Goal: Task Accomplishment & Management: Complete application form

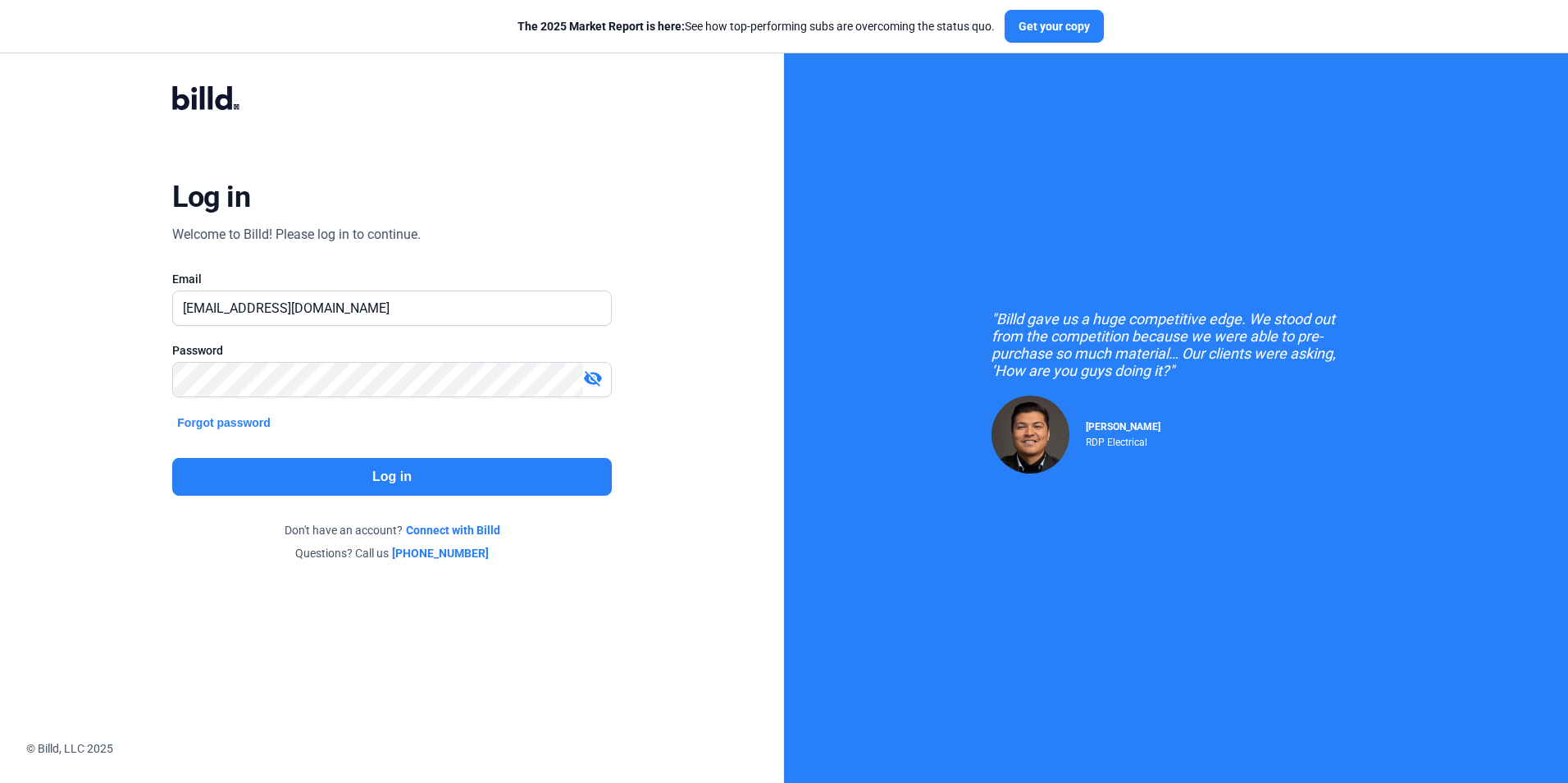
click at [294, 462] on button "Log in" at bounding box center [391, 477] width 438 height 38
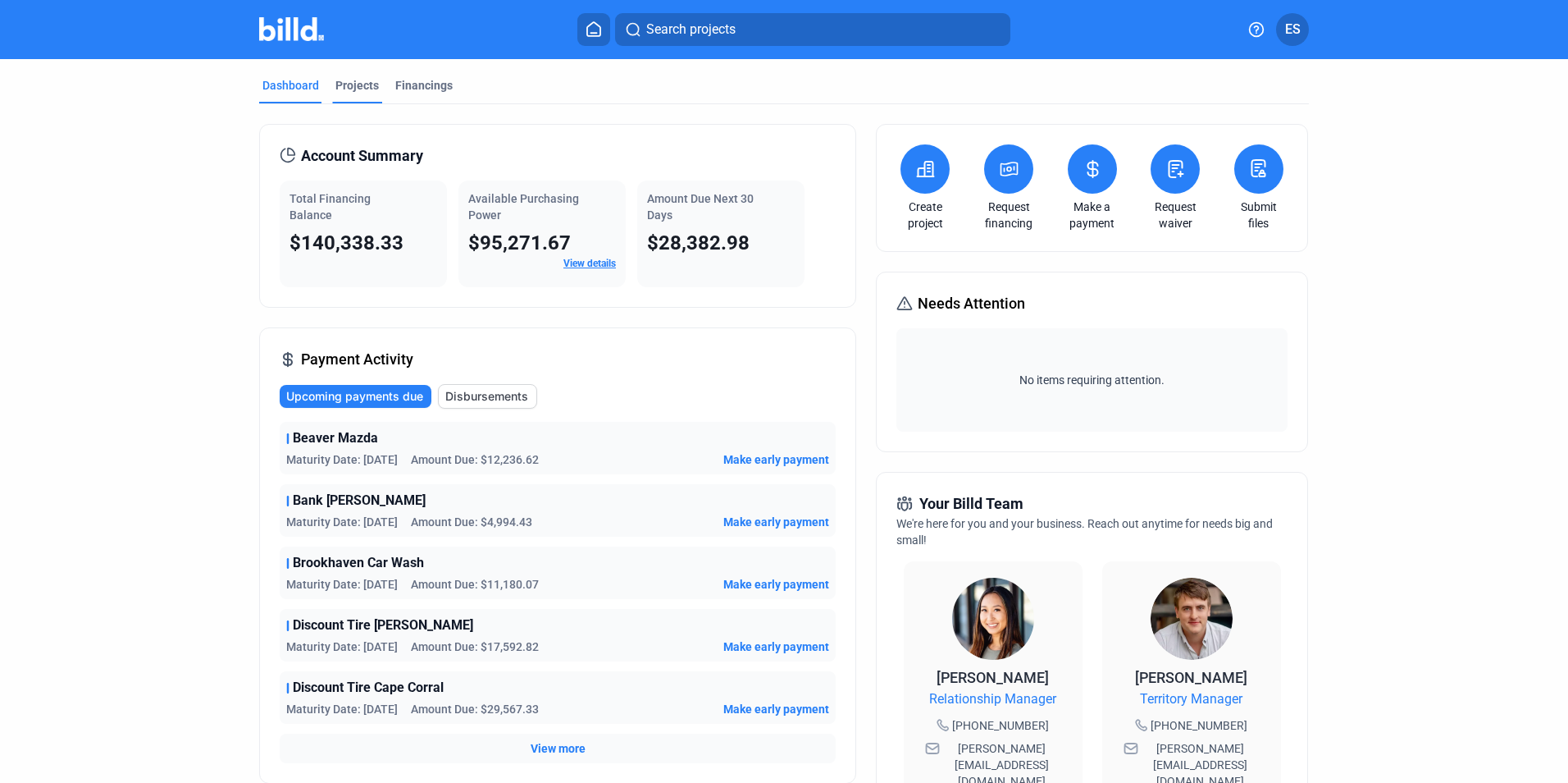
click at [350, 97] on div "Projects" at bounding box center [357, 90] width 50 height 27
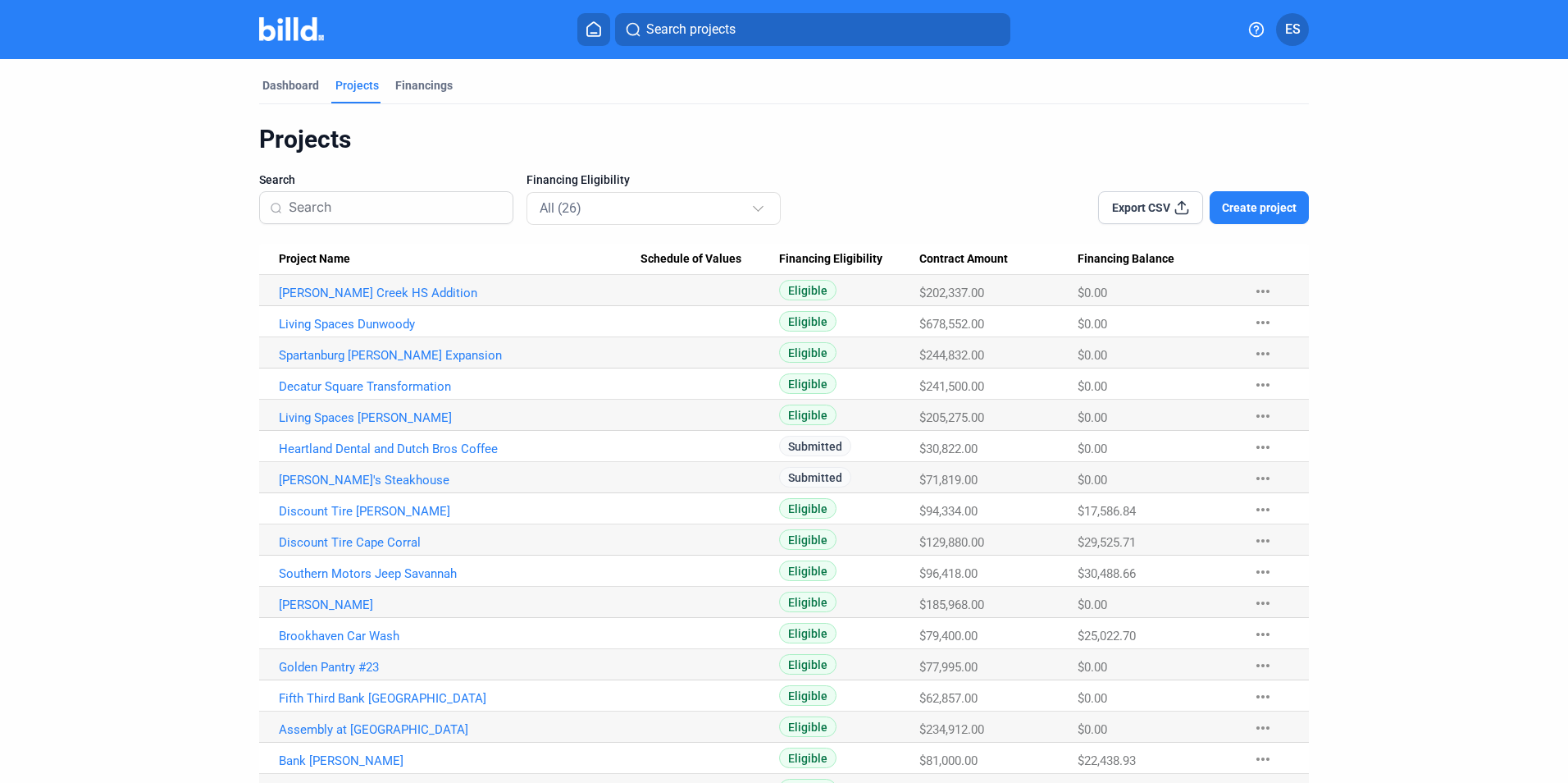
click at [420, 73] on mat-tab-group "Dashboard Projects Financings Projects Search Financing Eligibility All (26) Ex…" at bounding box center [784, 572] width 1050 height 1027
click at [420, 74] on mat-tab-group "Dashboard Projects Financings Projects Search Financing Eligibility All (26) Ex…" at bounding box center [784, 572] width 1050 height 1027
click at [418, 80] on div "Financings" at bounding box center [424, 85] width 57 height 16
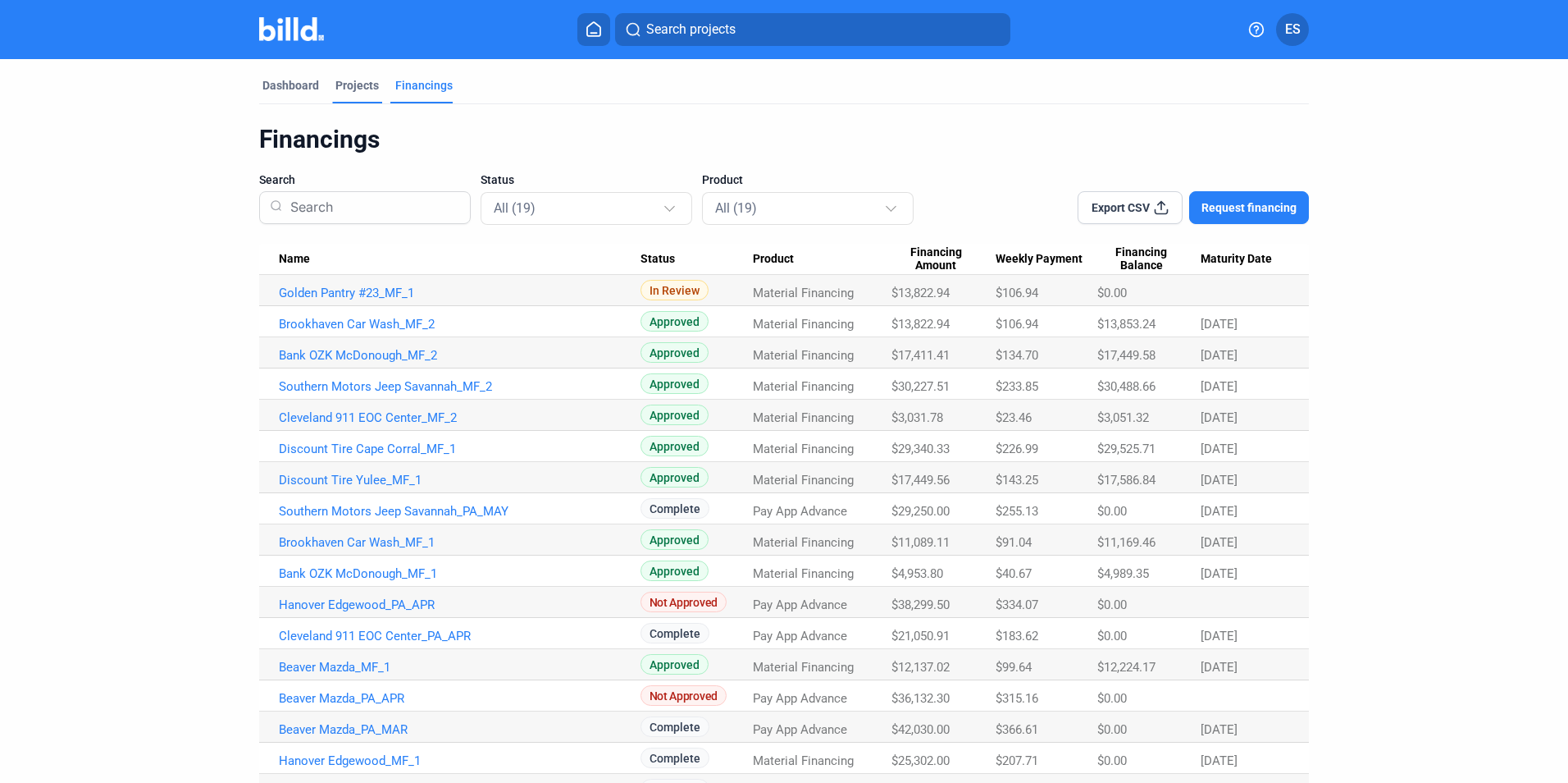
click at [358, 82] on div "Projects" at bounding box center [358, 85] width 44 height 16
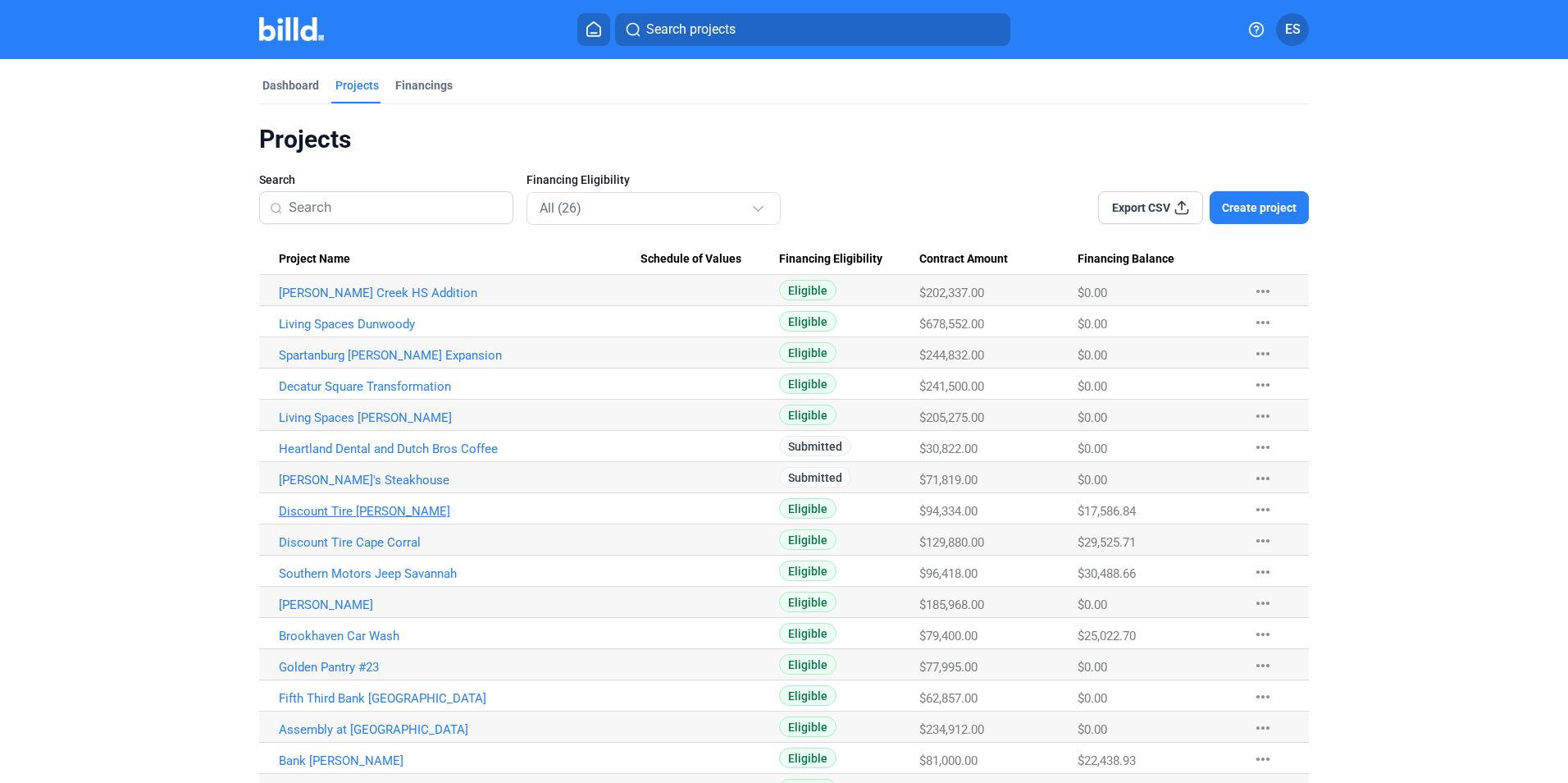
click at [379, 301] on link "Discount Tire [PERSON_NAME]" at bounding box center [459, 293] width 361 height 15
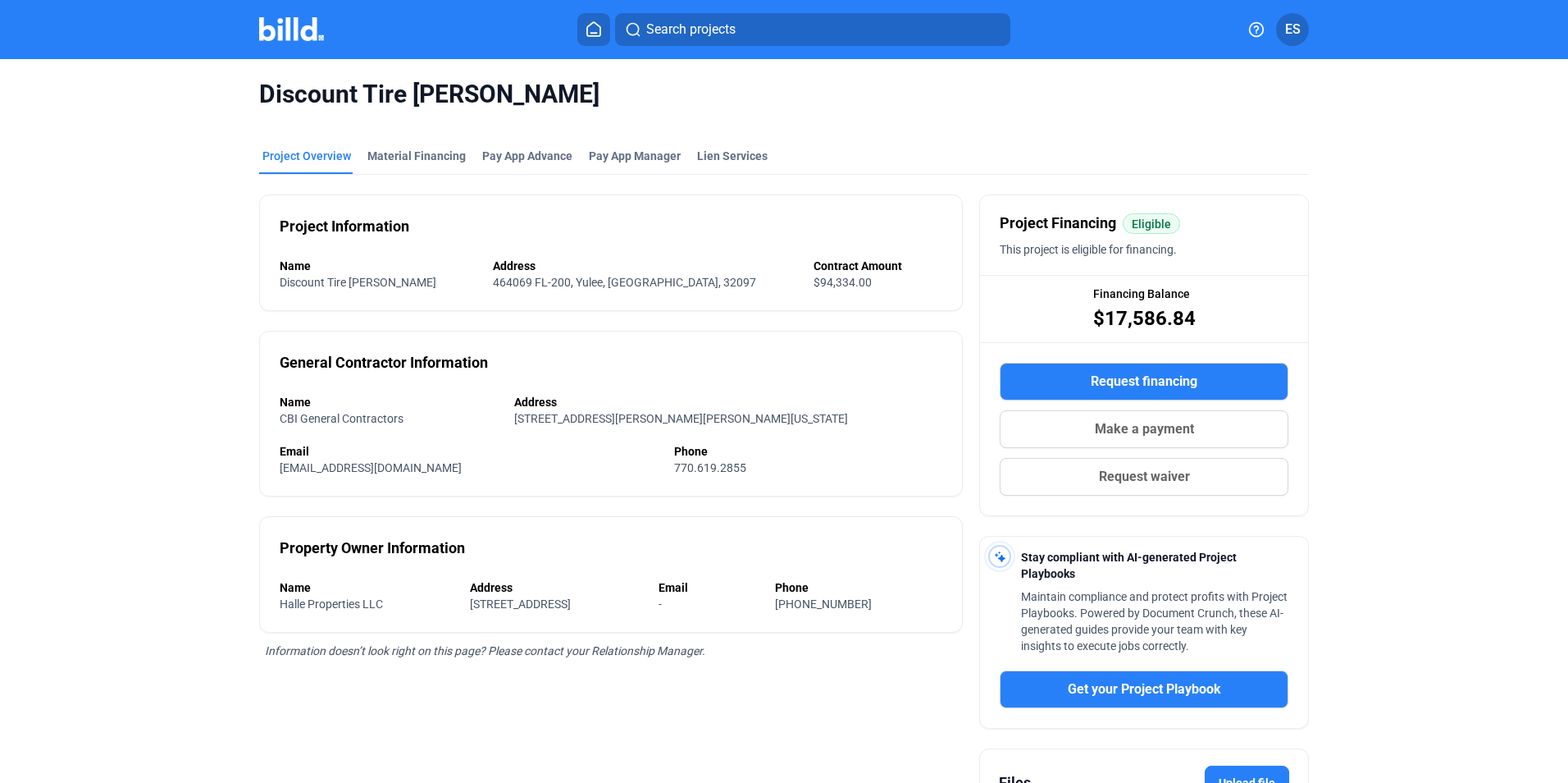
click at [1129, 427] on span "Make a payment" at bounding box center [1144, 429] width 99 height 20
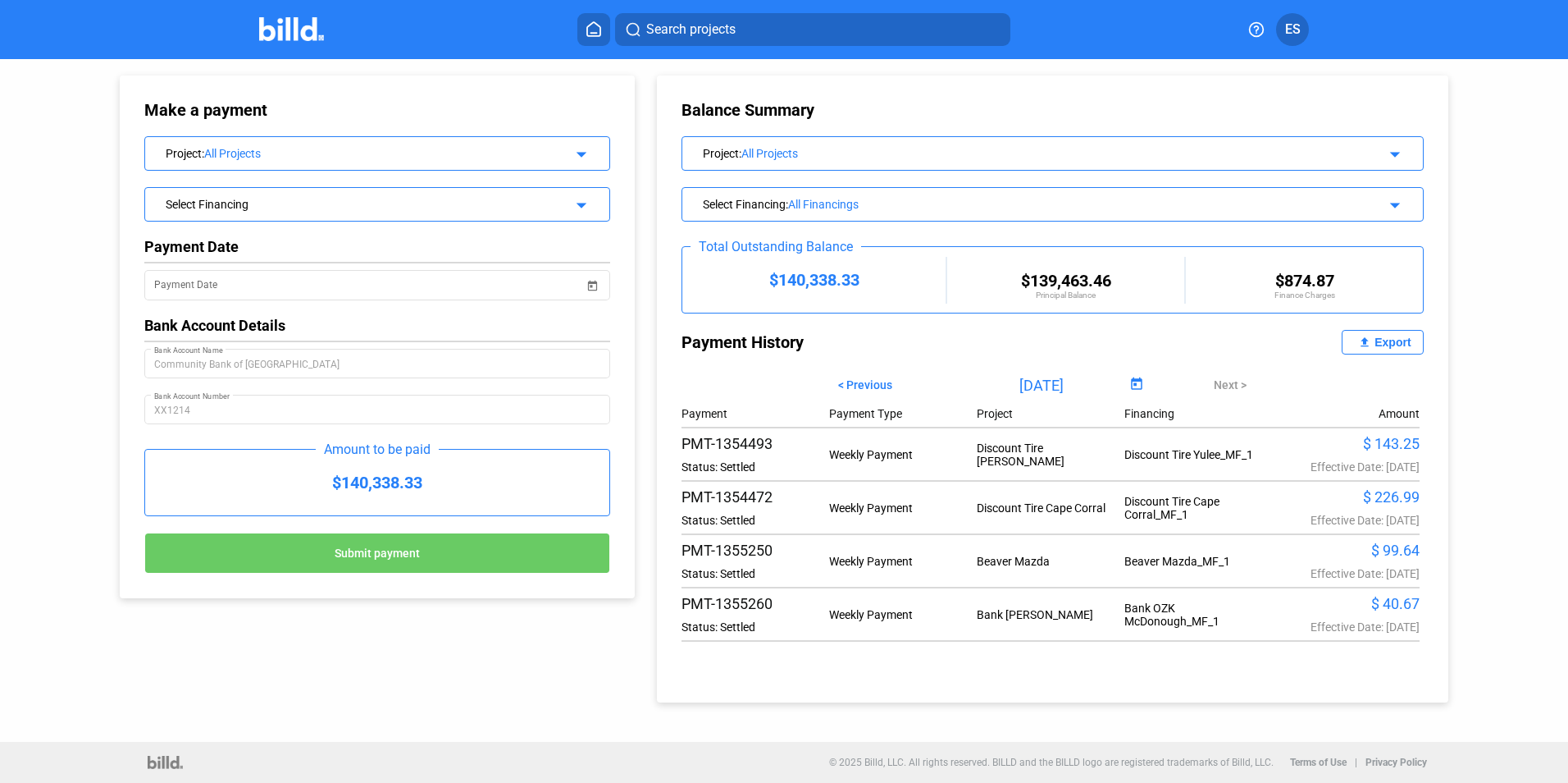
click at [300, 165] on div "Project : All Projects arrow_drop_down" at bounding box center [377, 151] width 464 height 29
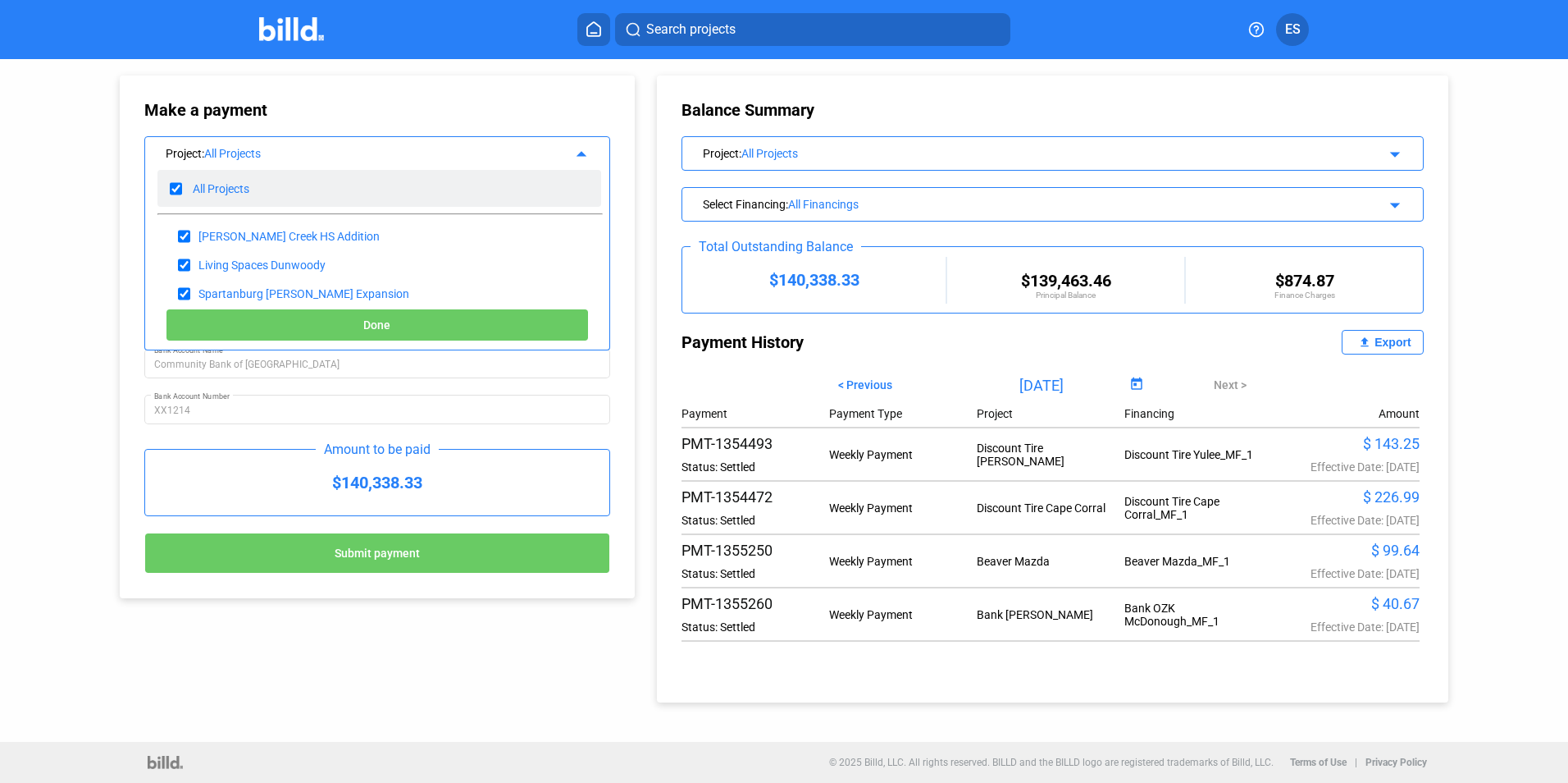
click at [185, 186] on div "All Projects" at bounding box center [379, 188] width 444 height 37
checkbox input "false"
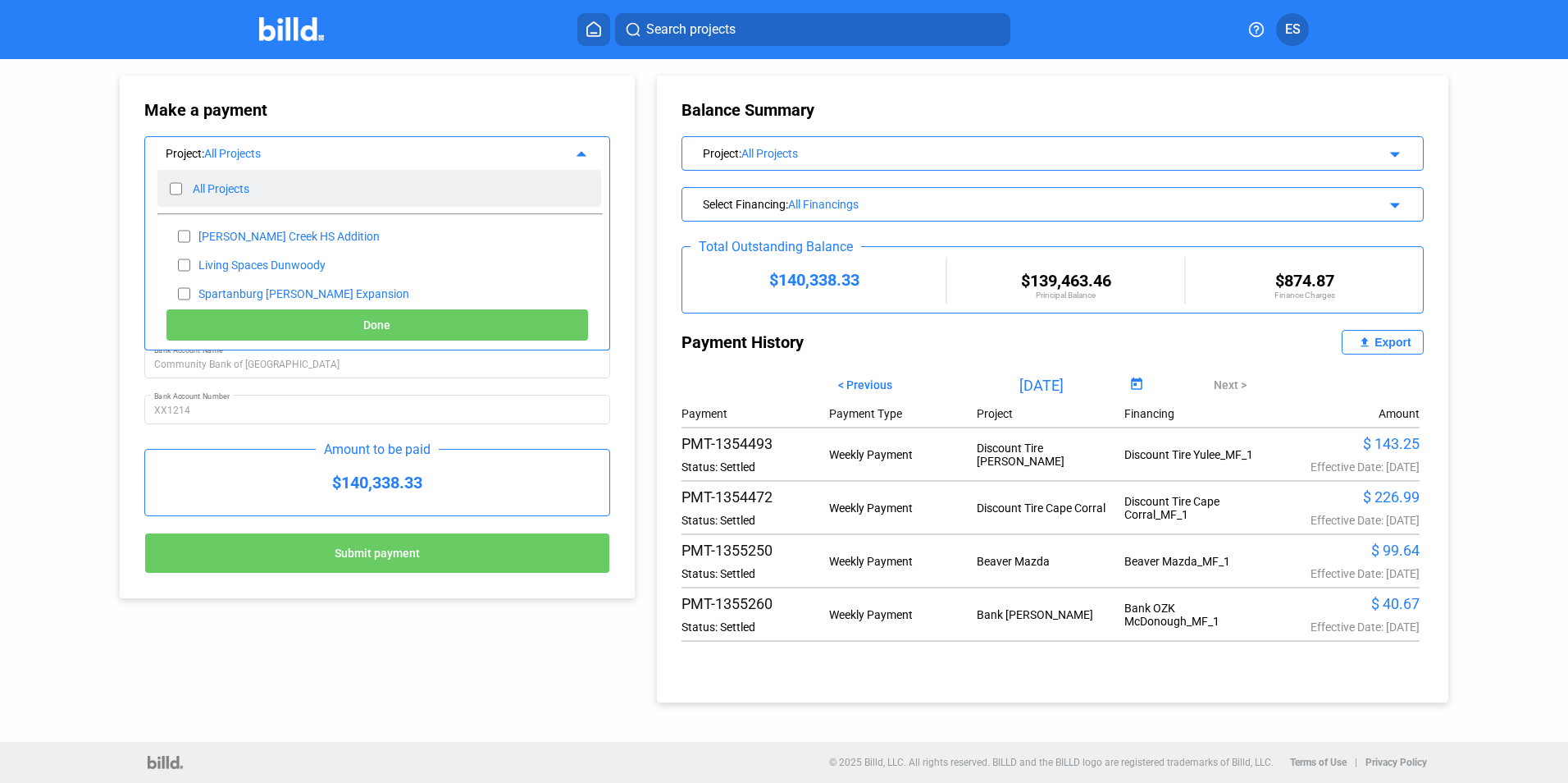
checkbox input "false"
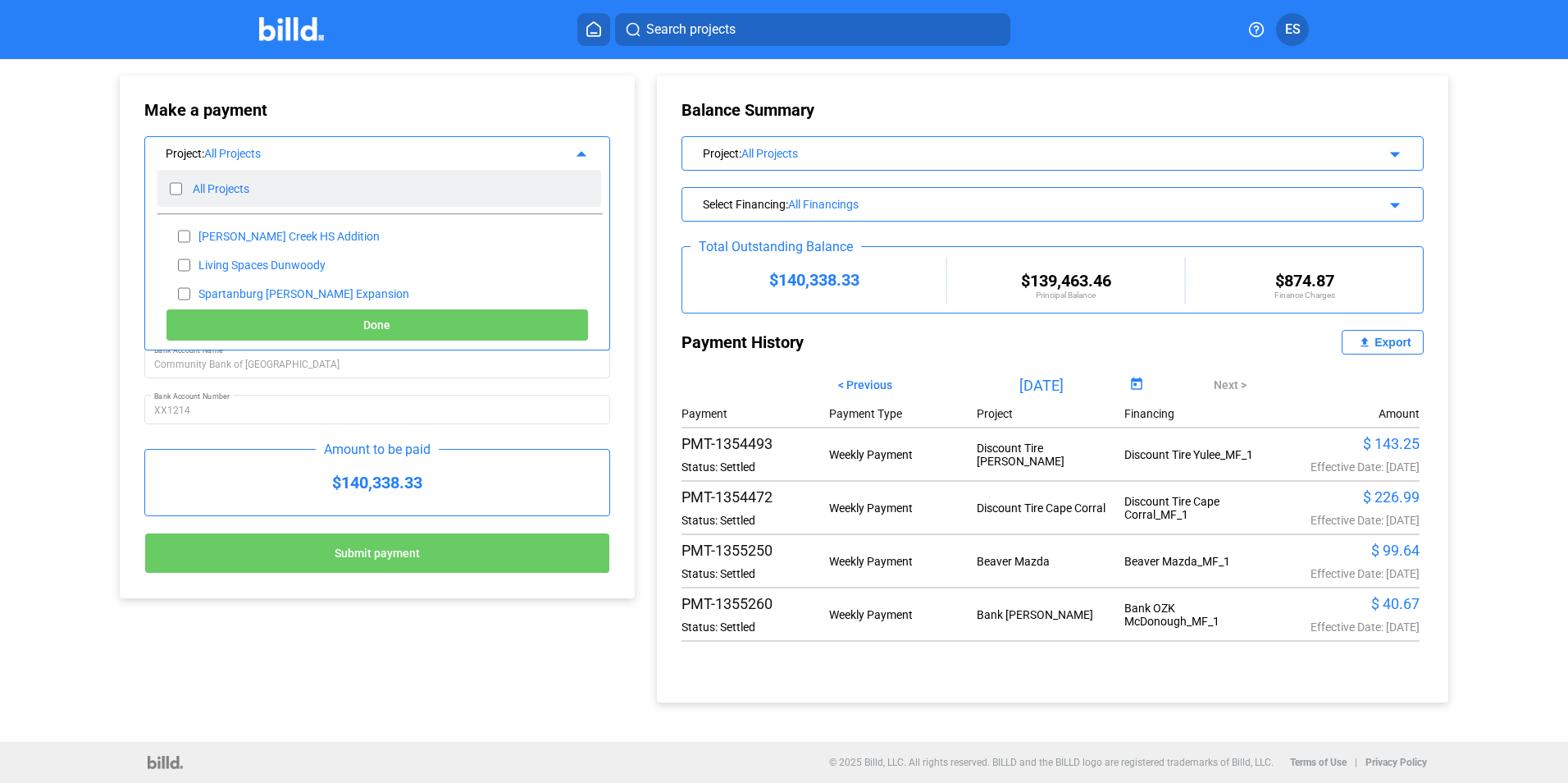
checkbox input "false"
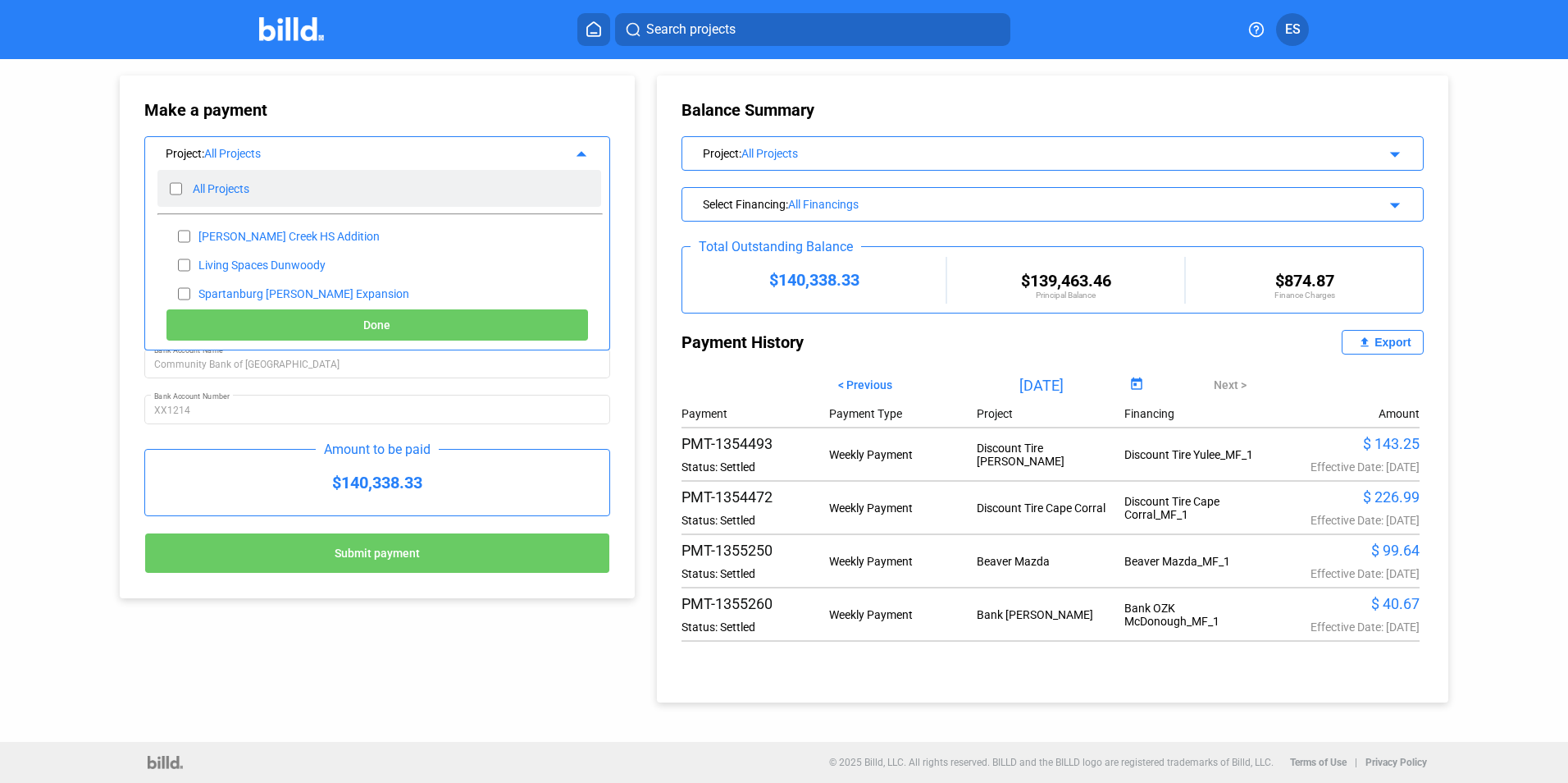
checkbox input "false"
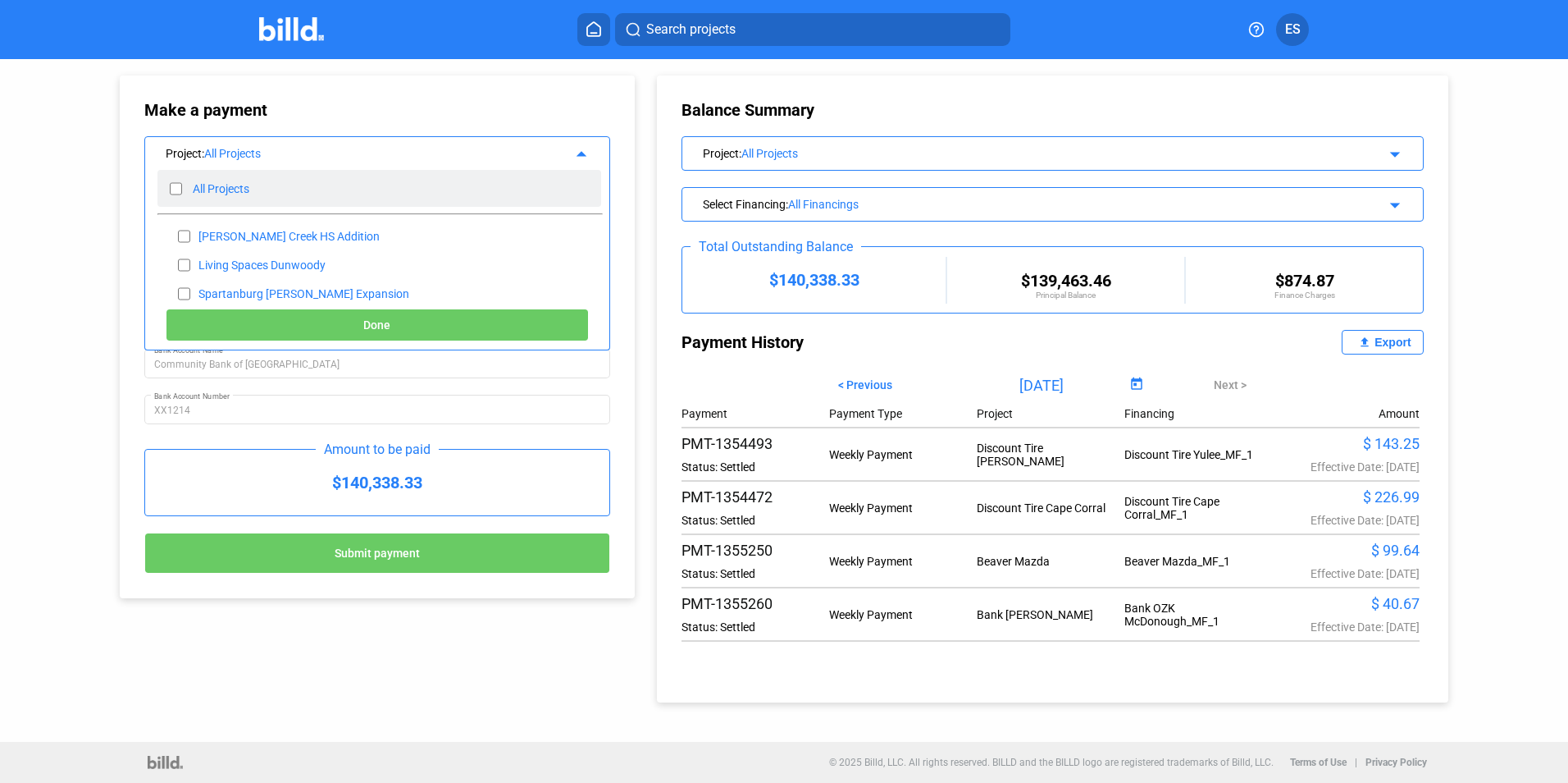
checkbox input "false"
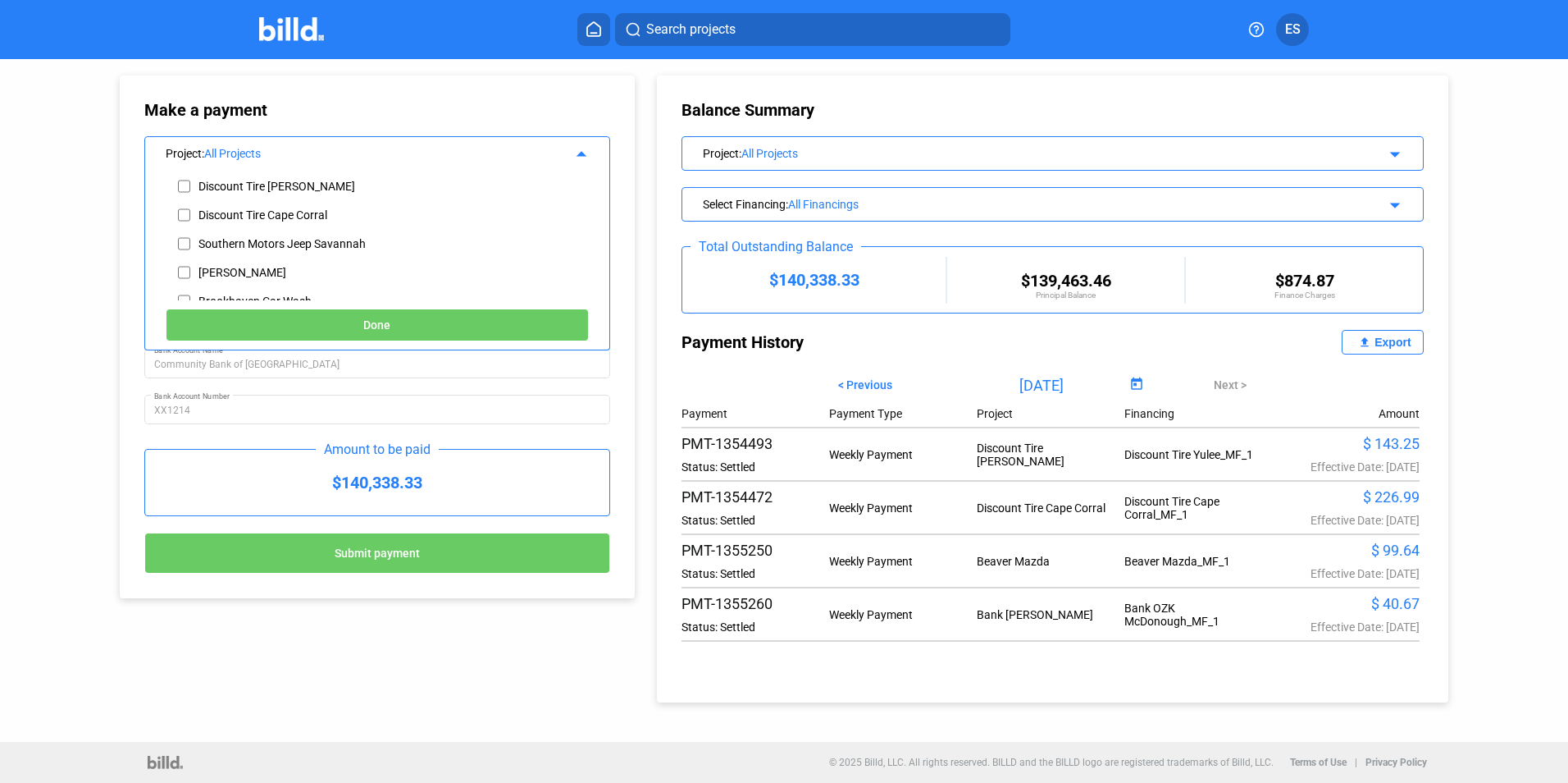
scroll to position [182, 0]
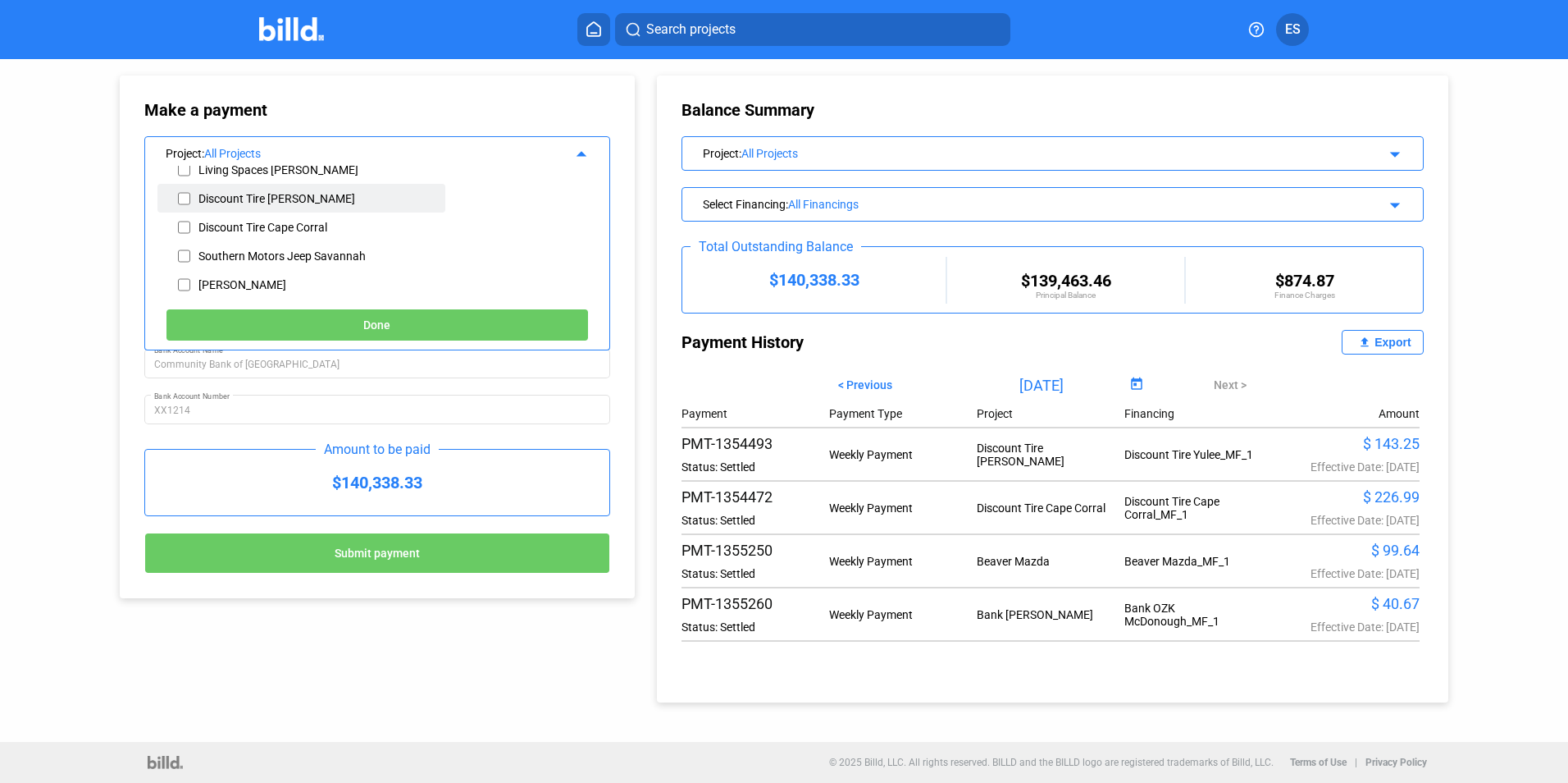
click at [249, 192] on div "Discount Tire [PERSON_NAME]" at bounding box center [277, 199] width 157 height 13
click at [187, 200] on input "checkbox" at bounding box center [184, 199] width 12 height 25
checkbox input "true"
click at [379, 319] on span "Done" at bounding box center [377, 325] width 27 height 13
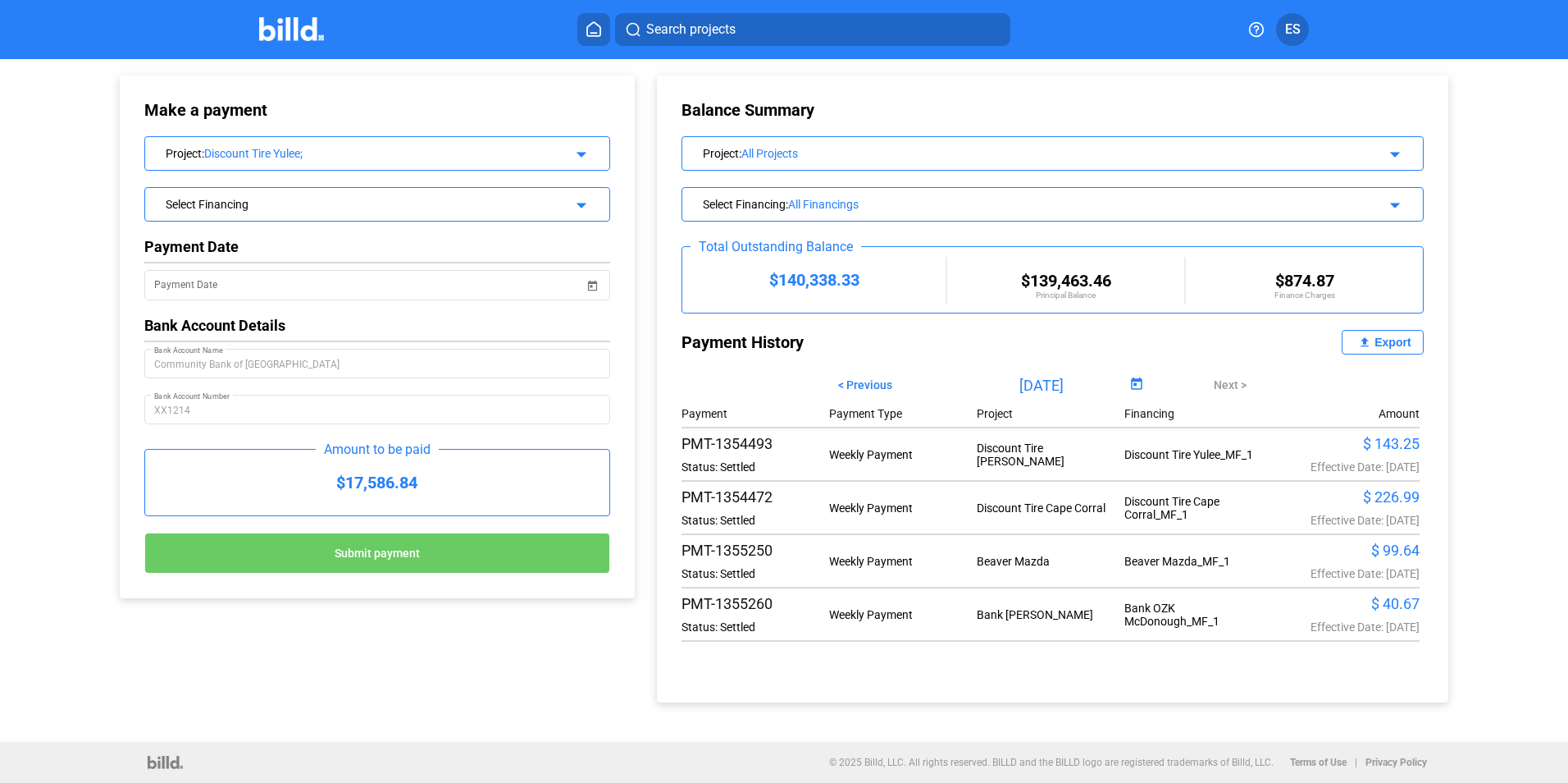
click at [353, 208] on div "Select Financing" at bounding box center [356, 202] width 381 height 16
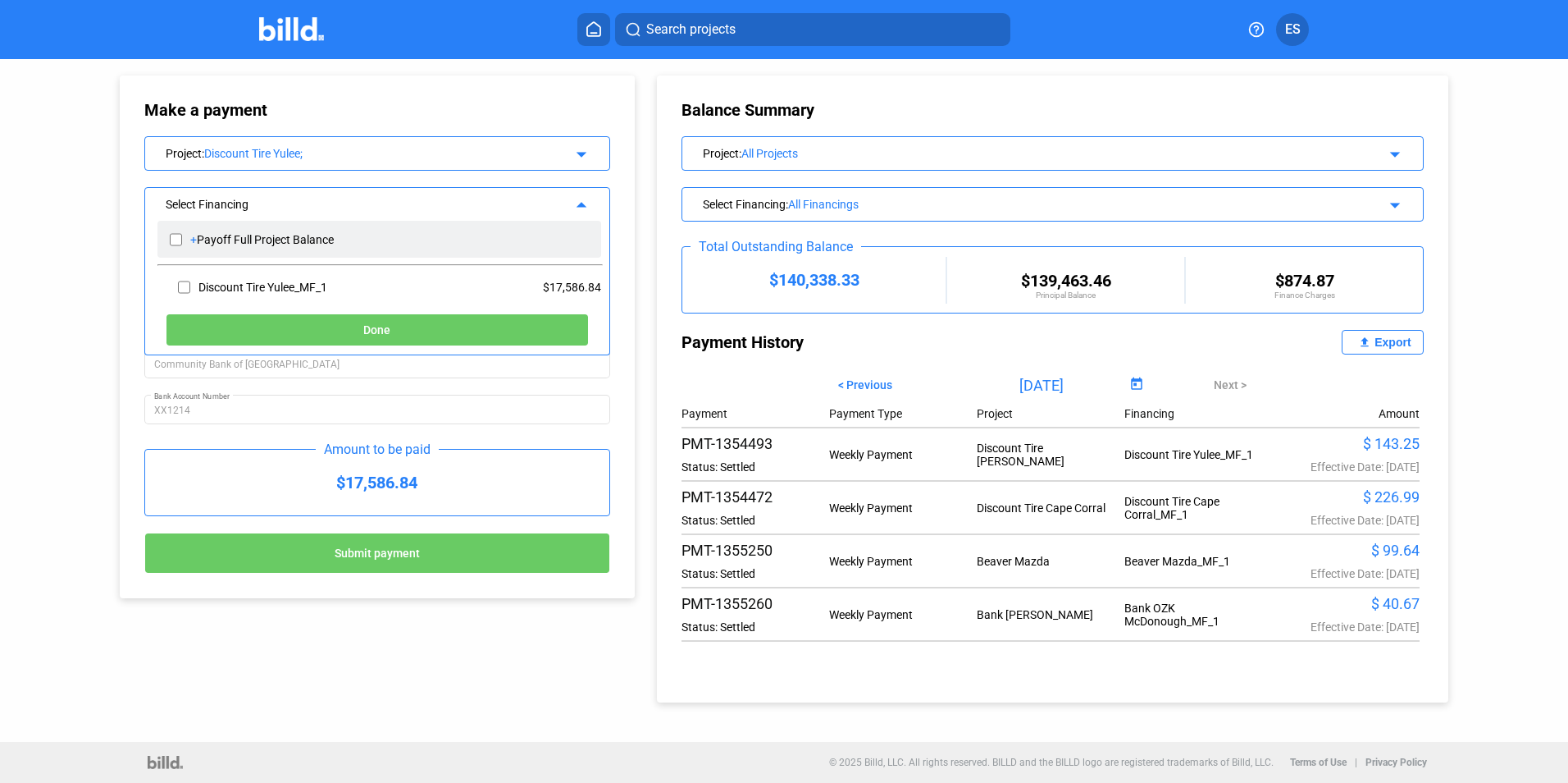
click at [176, 236] on input "checkbox" at bounding box center [176, 240] width 12 height 25
checkbox input "true"
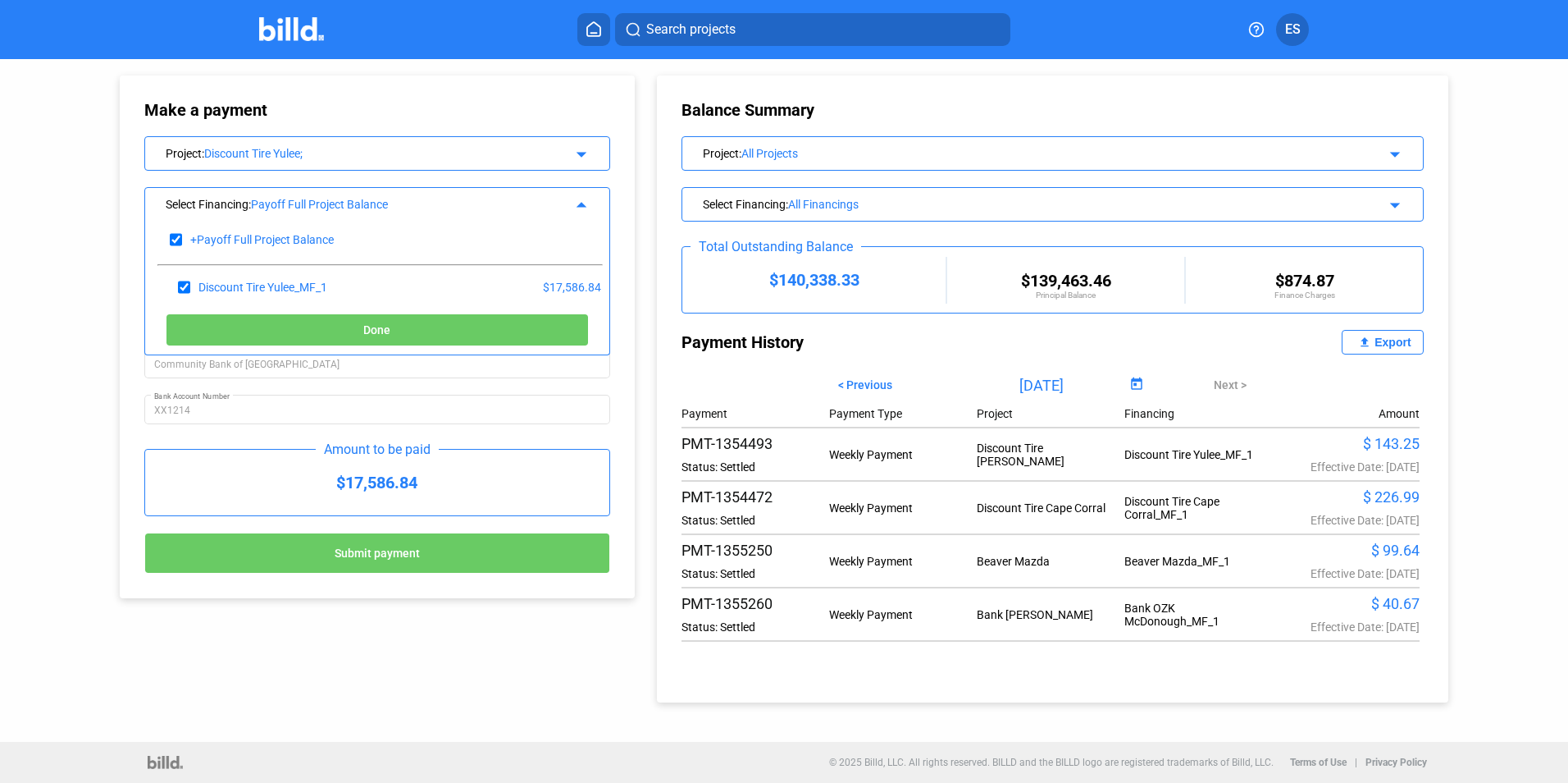
click at [116, 289] on div "Make a payment Project : Discount Tire Yulee; arrow_drop_down Select Financing …" at bounding box center [360, 328] width 564 height 539
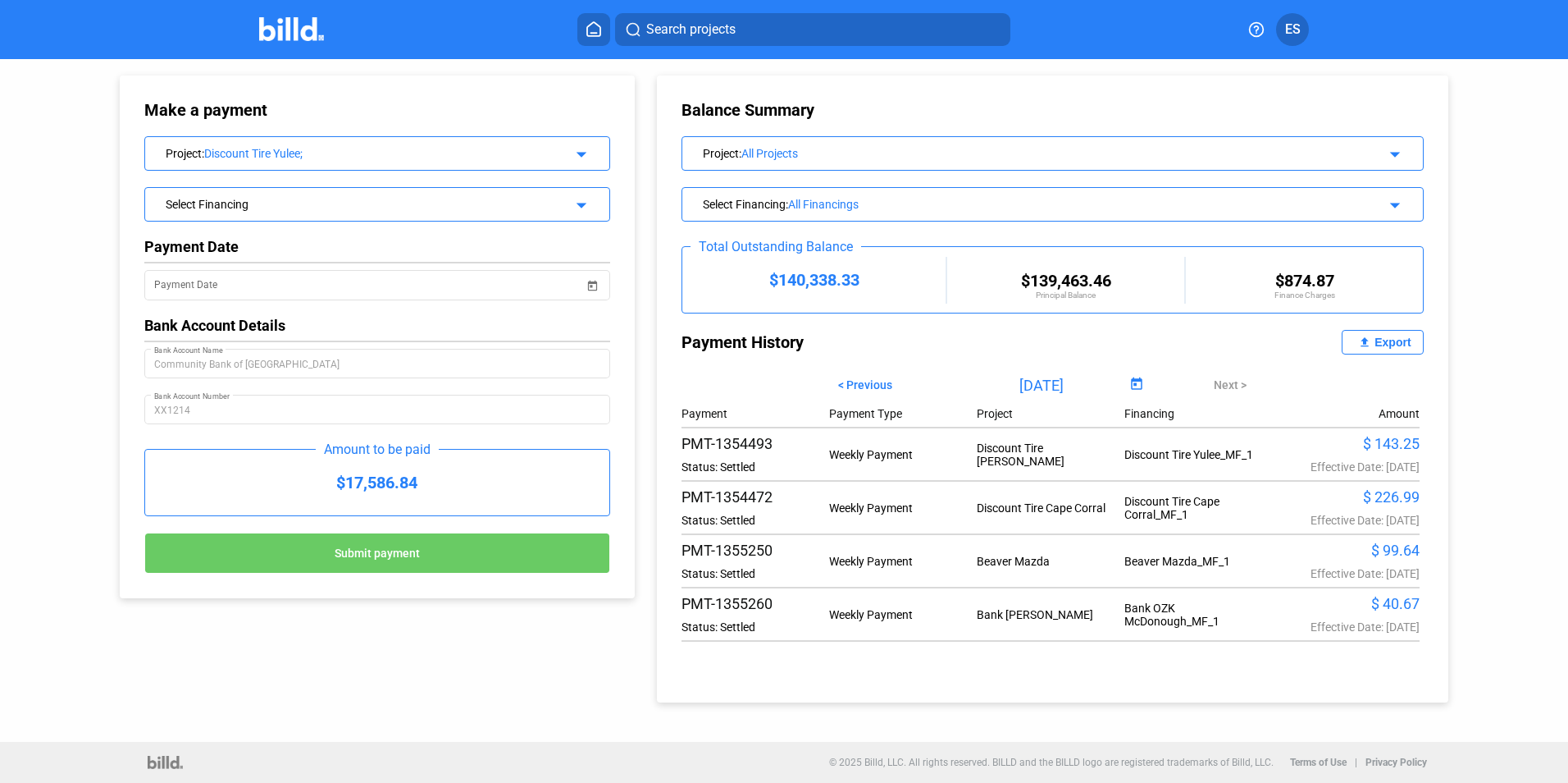
click at [381, 558] on span "Submit payment" at bounding box center [377, 554] width 86 height 13
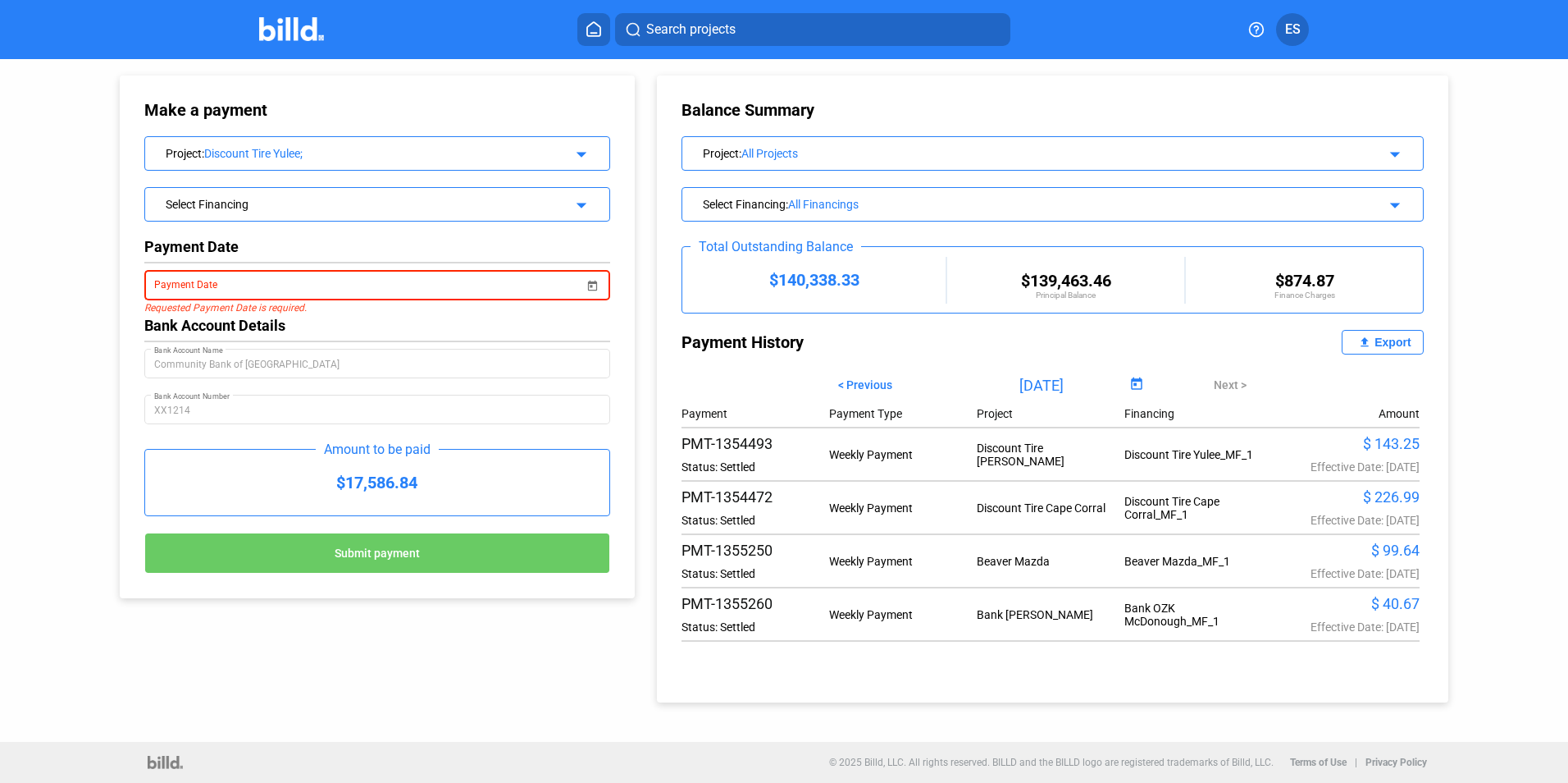
click at [307, 284] on input "Payment Date" at bounding box center [369, 285] width 431 height 20
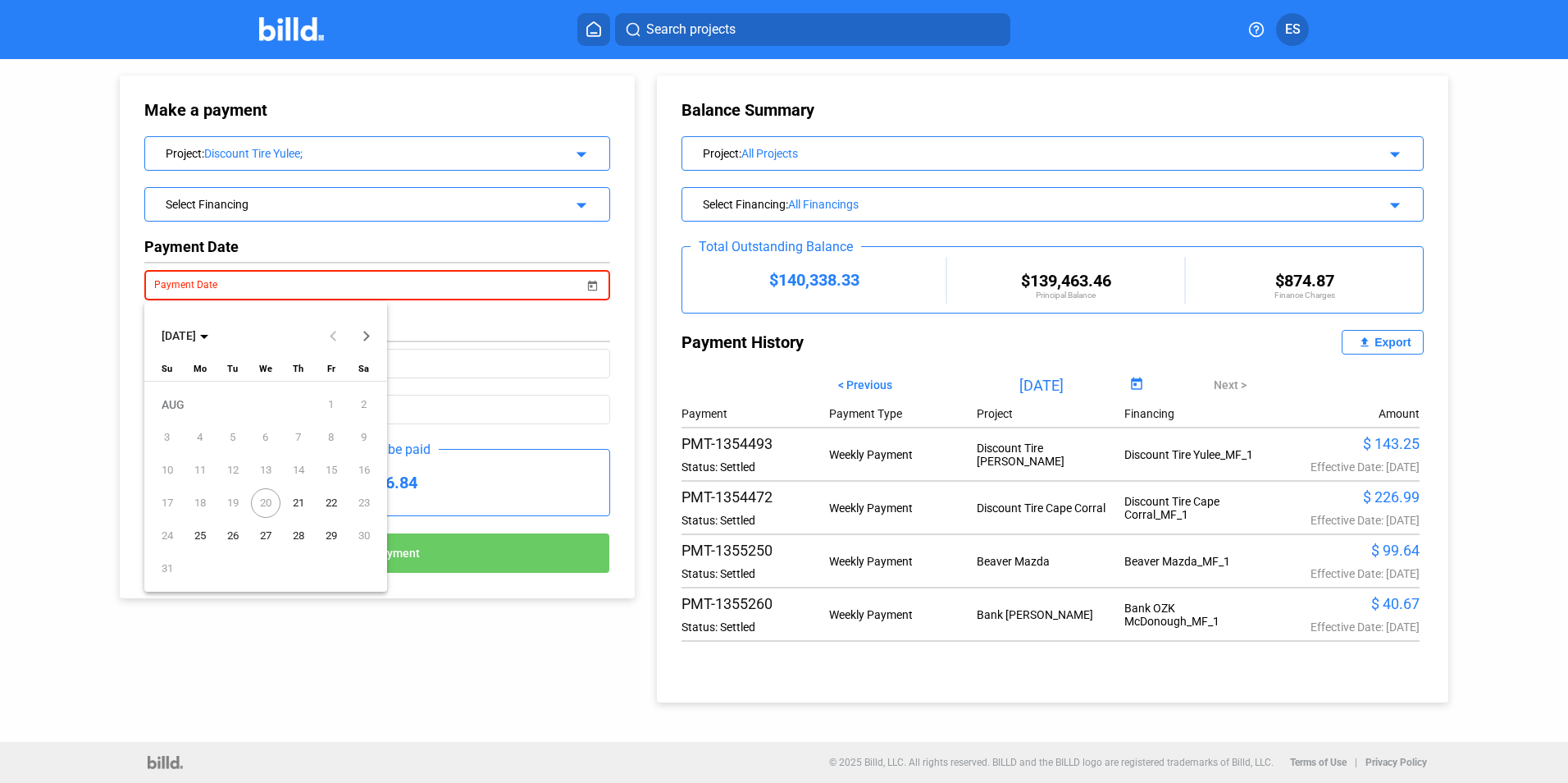
click at [293, 500] on span "21" at bounding box center [298, 502] width 29 height 29
type input "08/21/2025"
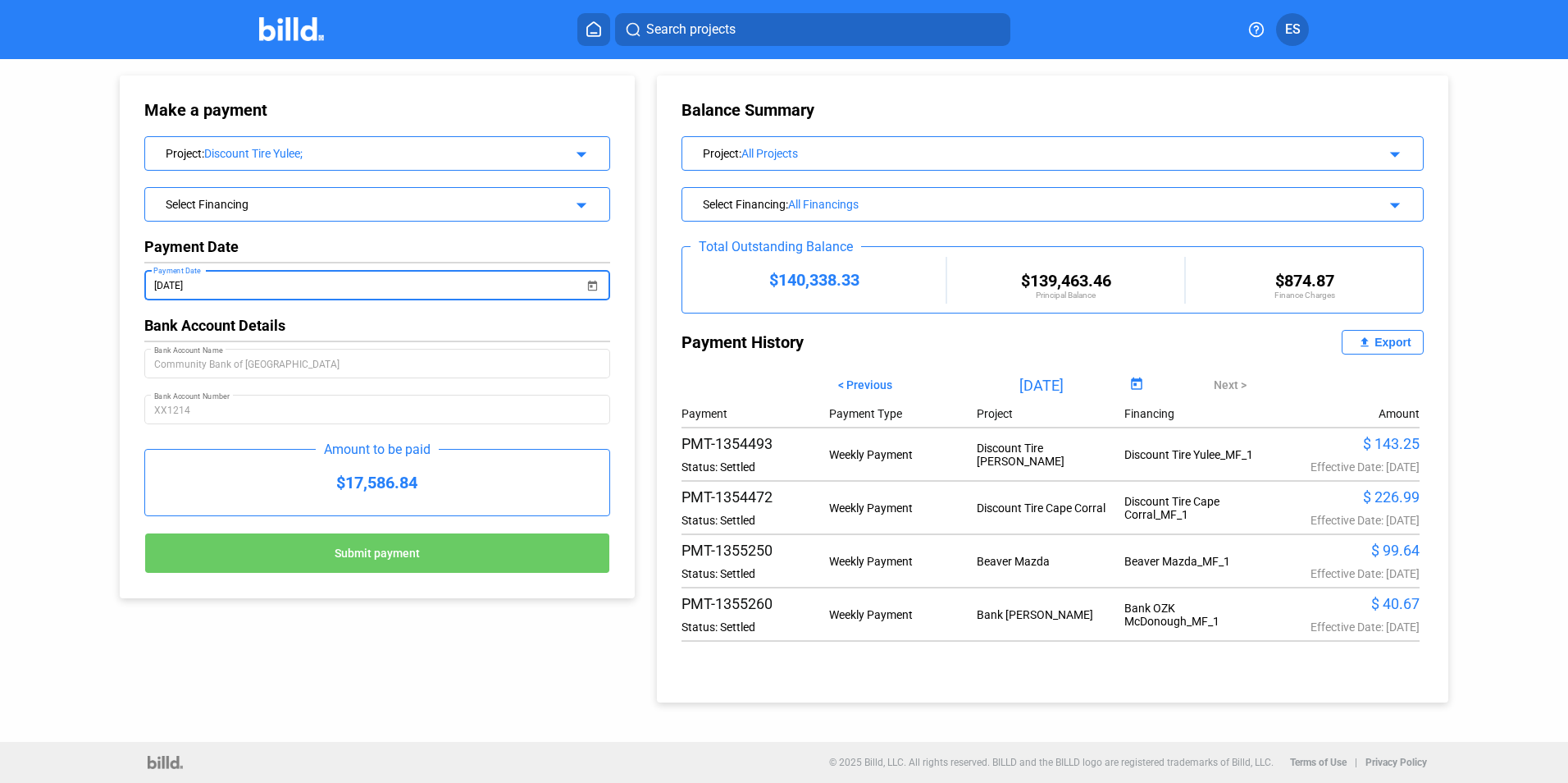
click at [79, 439] on div "Make a payment Project : Discount Tire Yulee; arrow_drop_down Select Financing …" at bounding box center [360, 328] width 564 height 539
click at [412, 559] on span "Submit payment" at bounding box center [377, 554] width 86 height 13
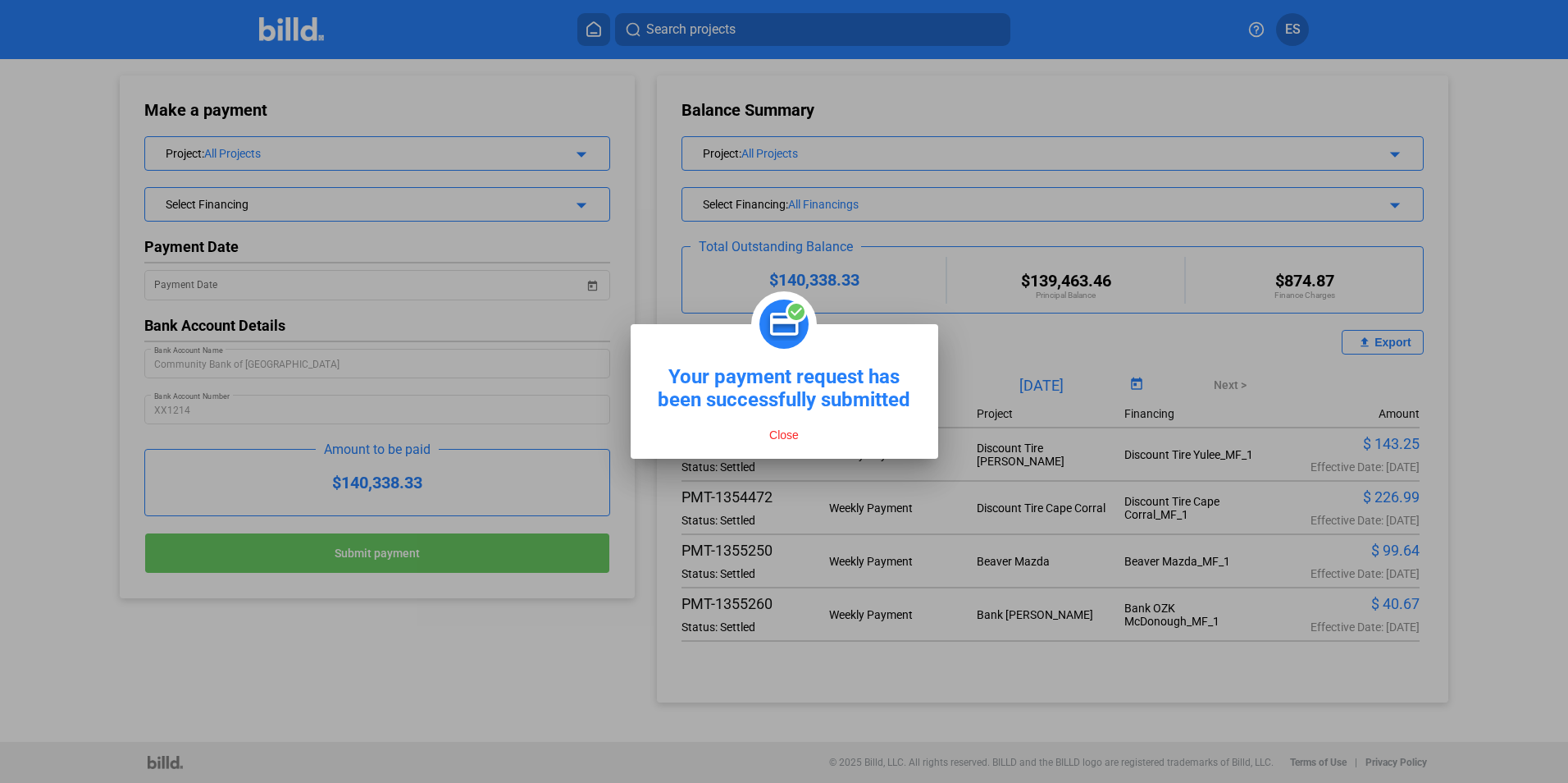
click at [794, 439] on button "Close" at bounding box center [784, 435] width 39 height 15
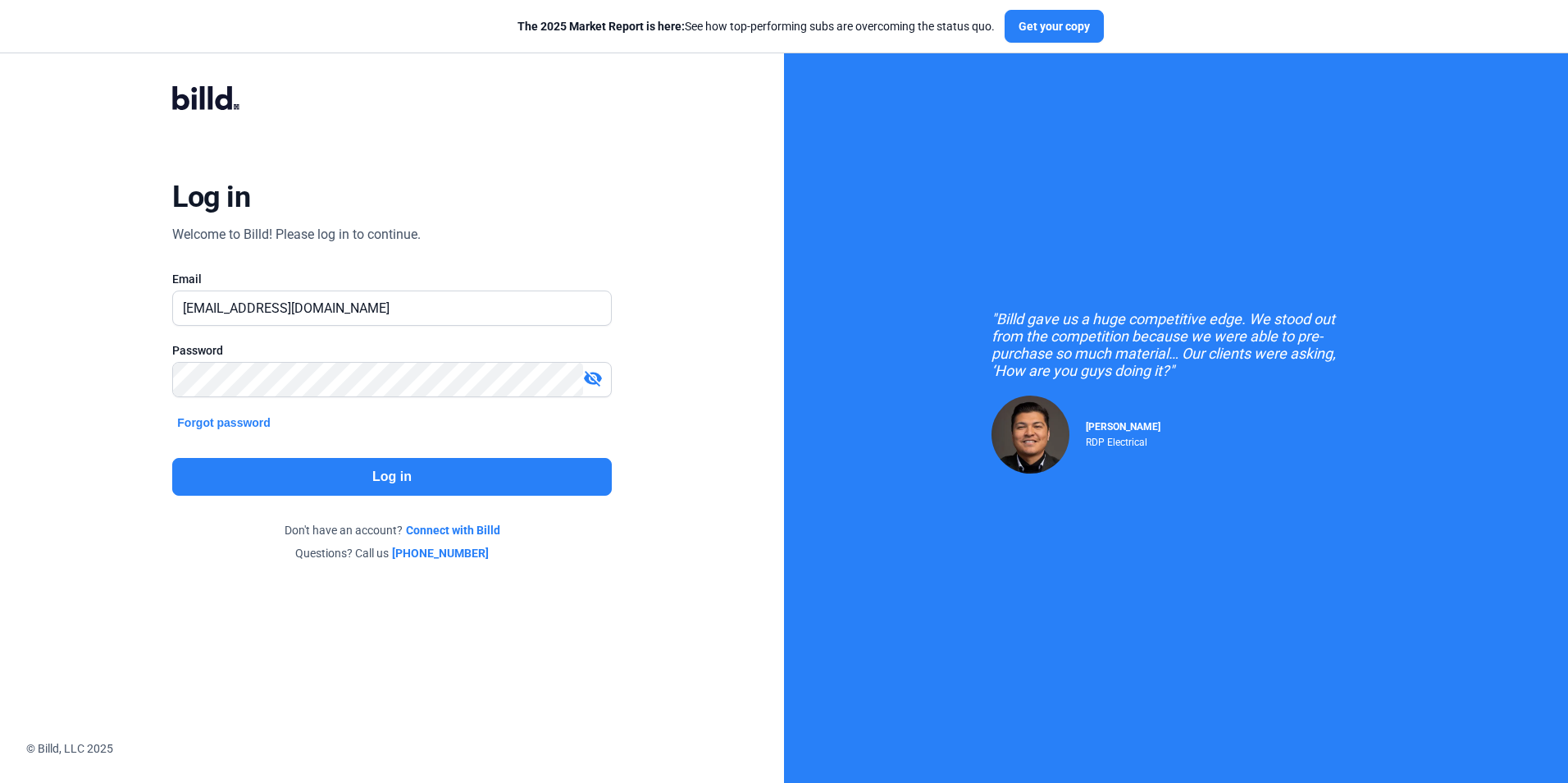
click at [494, 458] on button "Log in" at bounding box center [391, 477] width 438 height 38
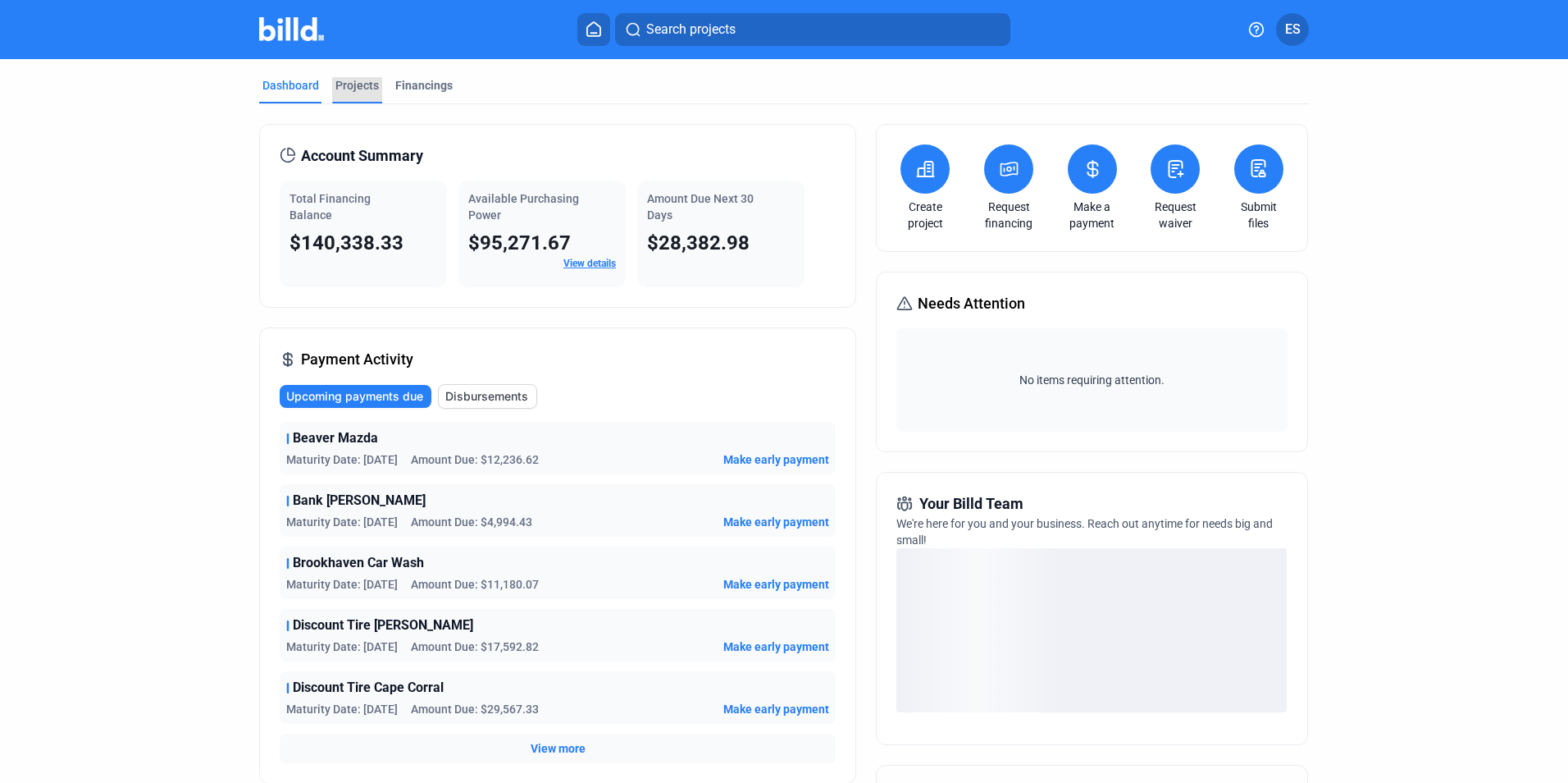
click at [346, 85] on div "Projects" at bounding box center [358, 85] width 44 height 16
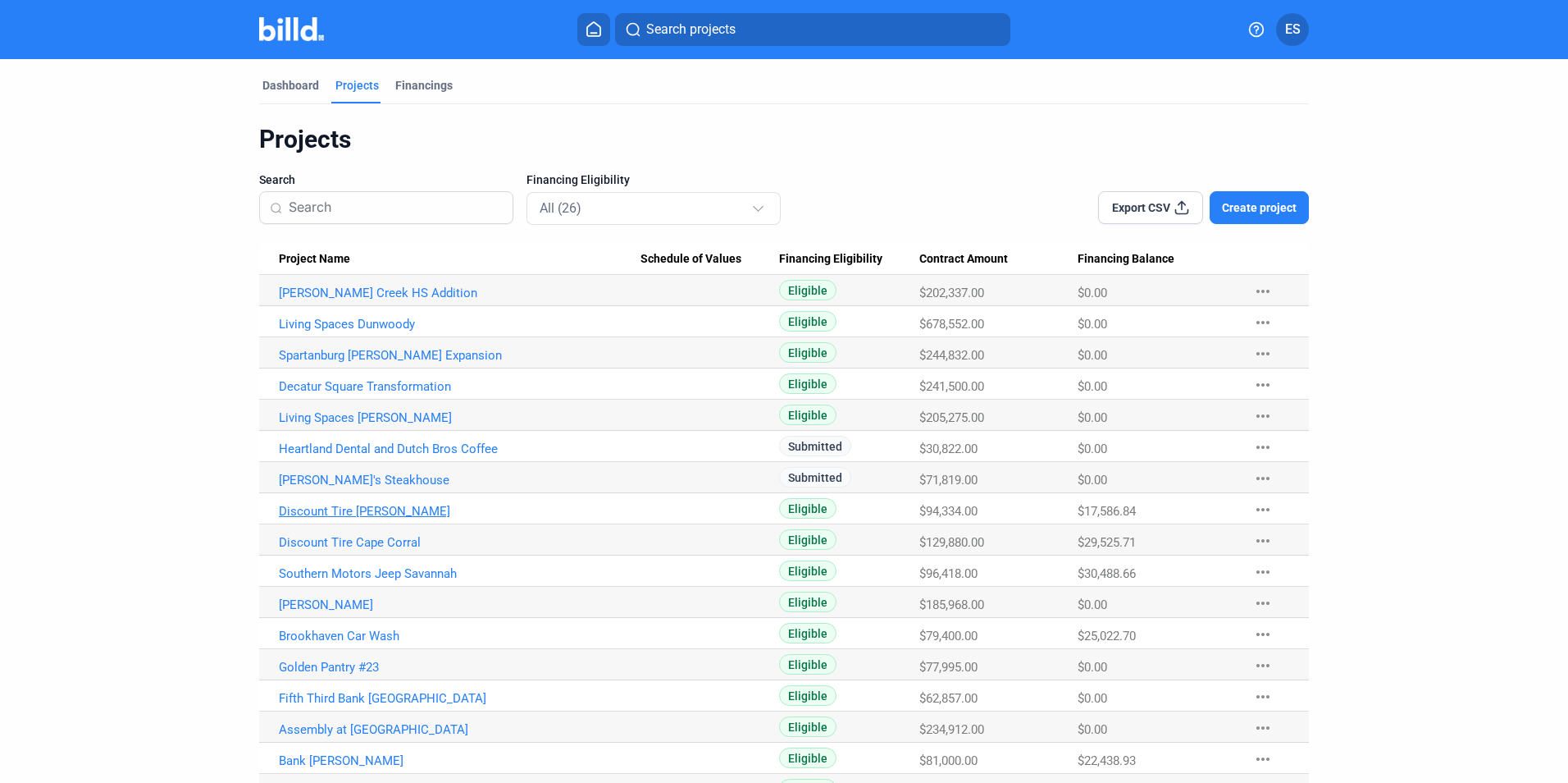
click at [363, 301] on link "Discount Tire [PERSON_NAME]" at bounding box center [459, 293] width 361 height 15
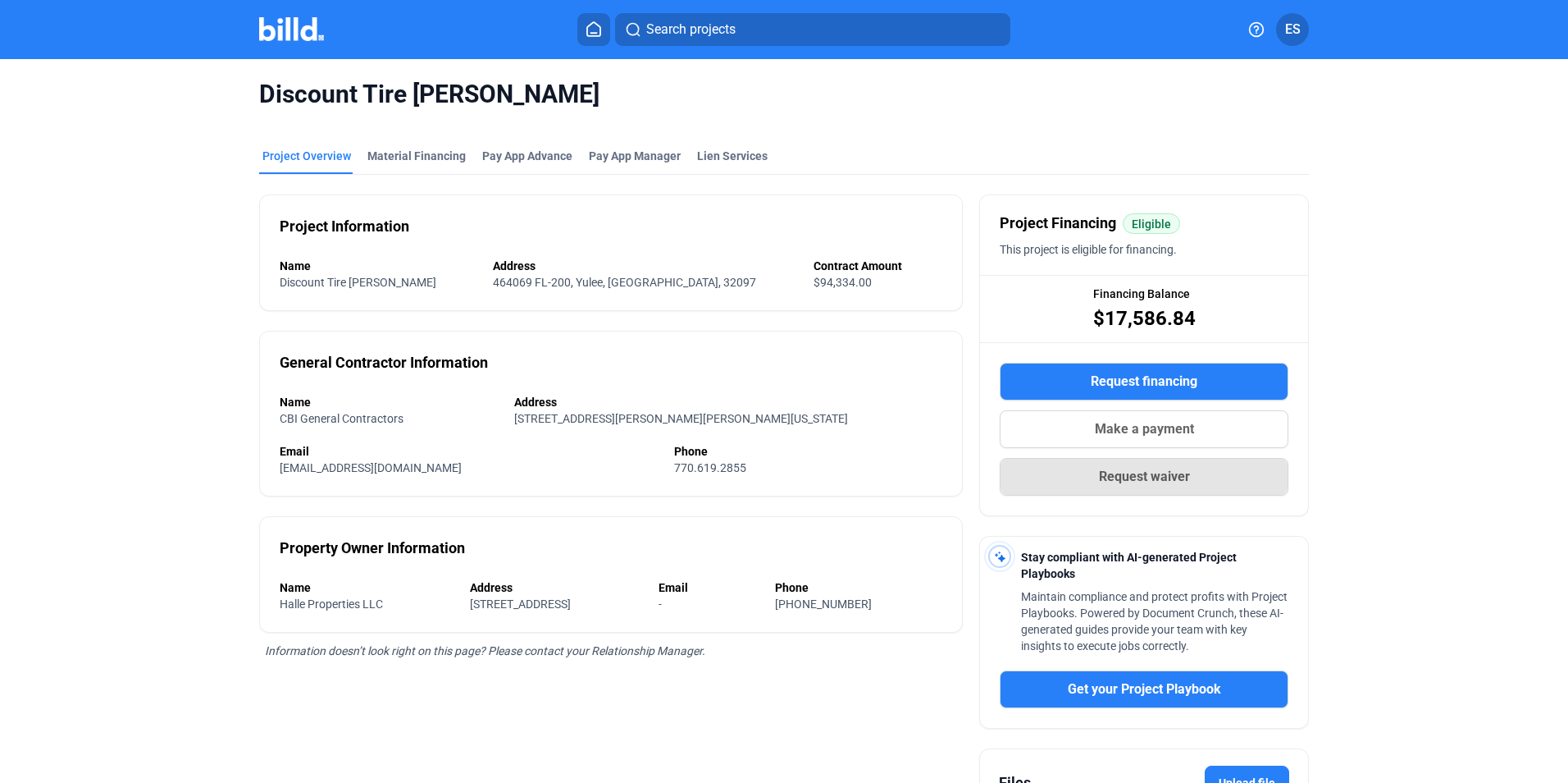
click at [1132, 481] on span "Request waiver" at bounding box center [1145, 477] width 91 height 20
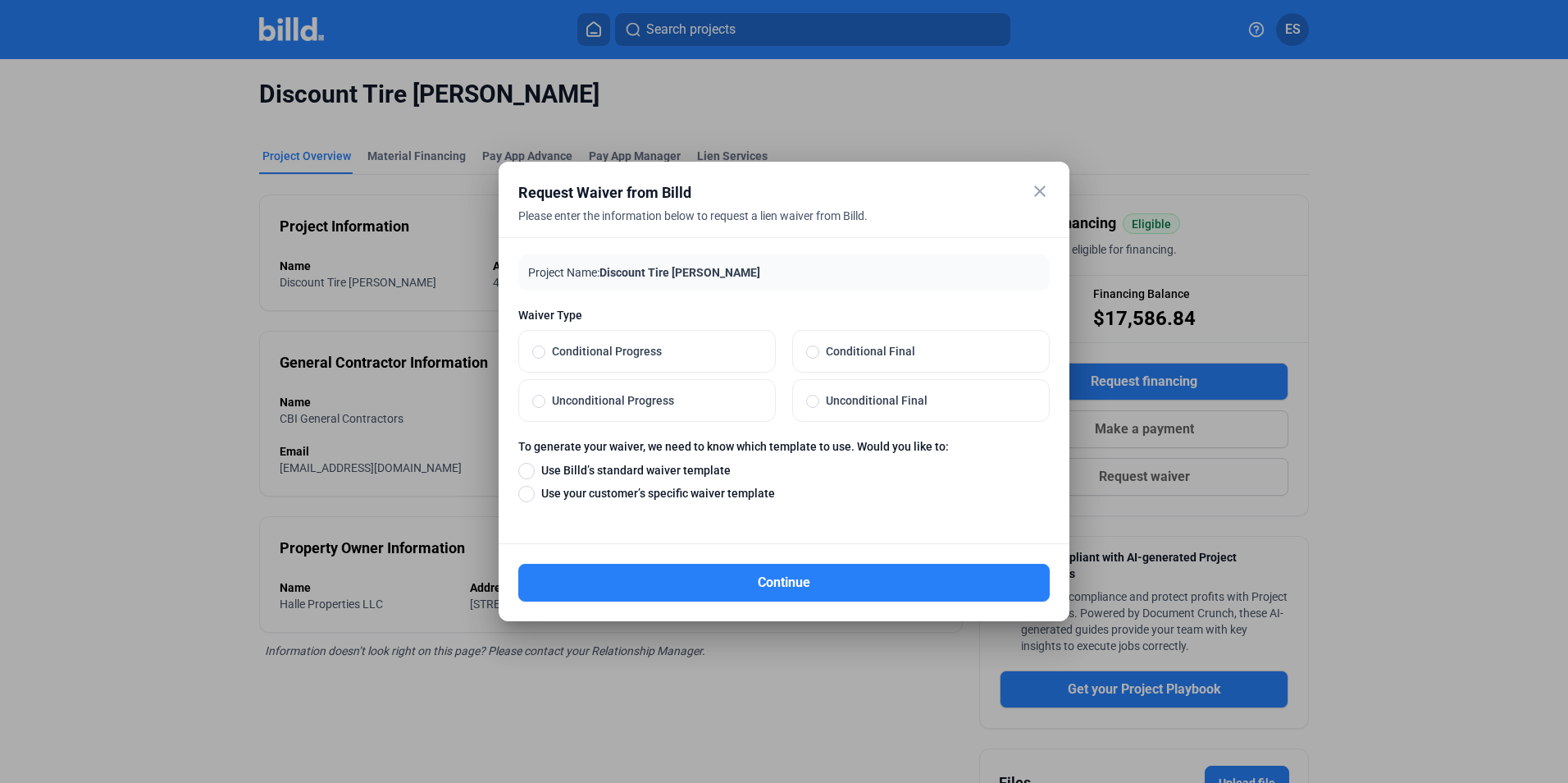
click at [852, 402] on span "Unconditional Final" at bounding box center [928, 400] width 217 height 16
click at [820, 402] on input "Unconditional Final" at bounding box center [813, 401] width 13 height 15
radio input "true"
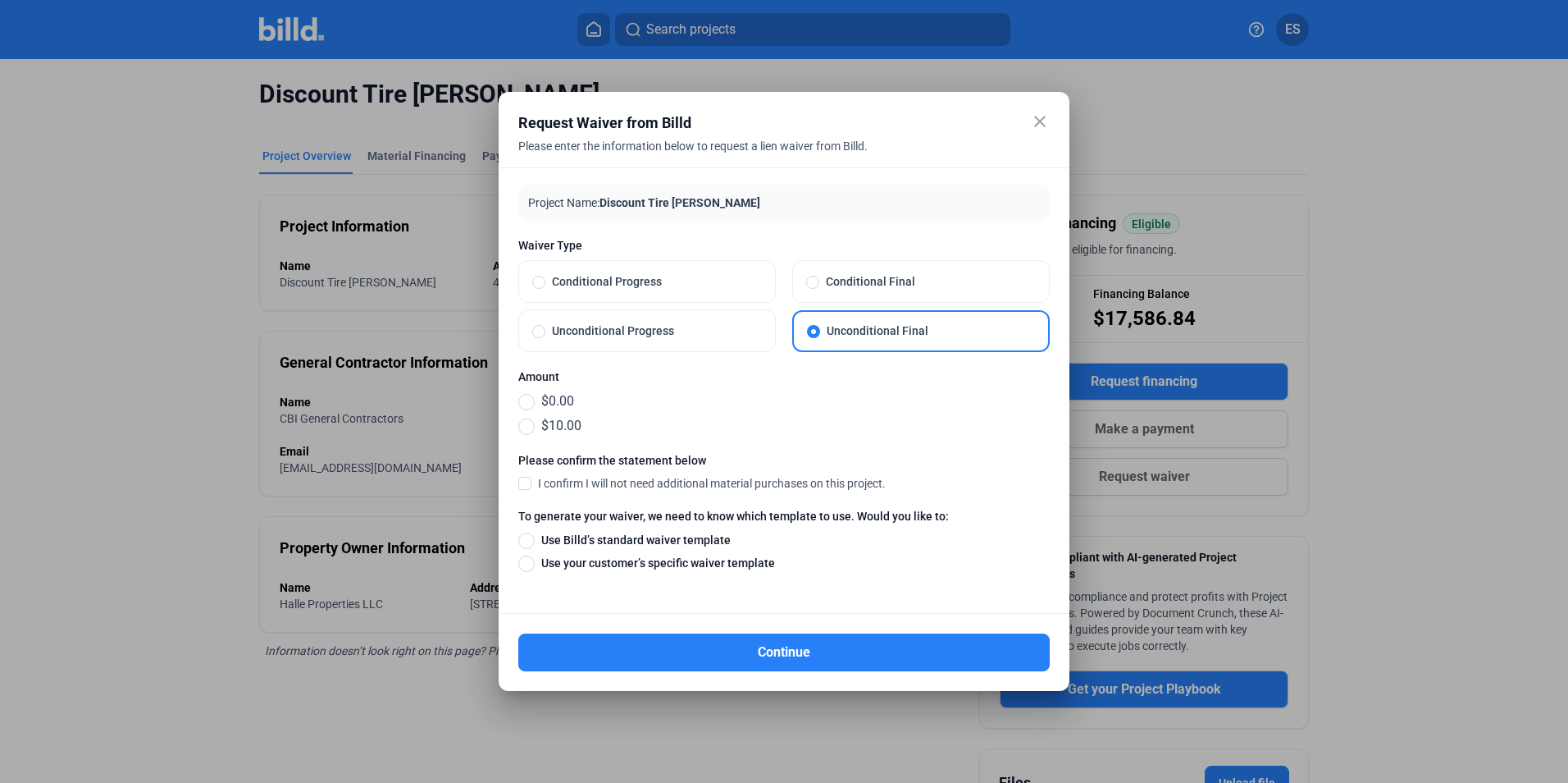
click at [551, 402] on span "$0.00" at bounding box center [553, 401] width 39 height 20
click at [534, 402] on input "$0.00" at bounding box center [526, 401] width 16 height 18
radio input "true"
click at [761, 482] on span "I confirm I will not need additional material purchases on this project." at bounding box center [712, 482] width 348 height 16
click at [0, 0] on input "I confirm I will not need additional material purchases on this project." at bounding box center [0, 0] width 0 height 0
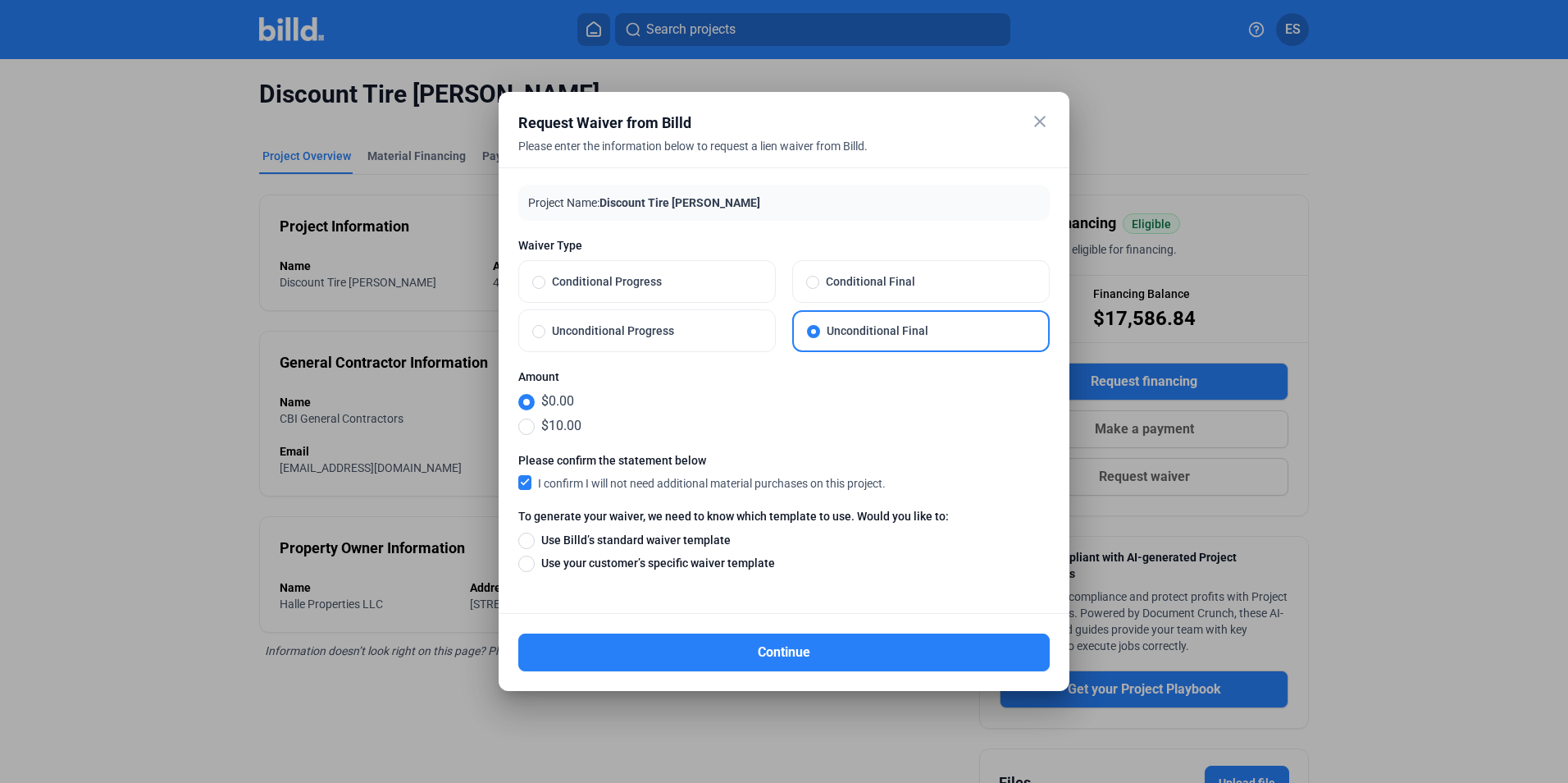
click at [707, 569] on span "Use your customer’s specific waiver template" at bounding box center [654, 562] width 241 height 16
click at [534, 569] on input "Use your customer’s specific waiver template" at bounding box center [526, 562] width 16 height 18
radio input "true"
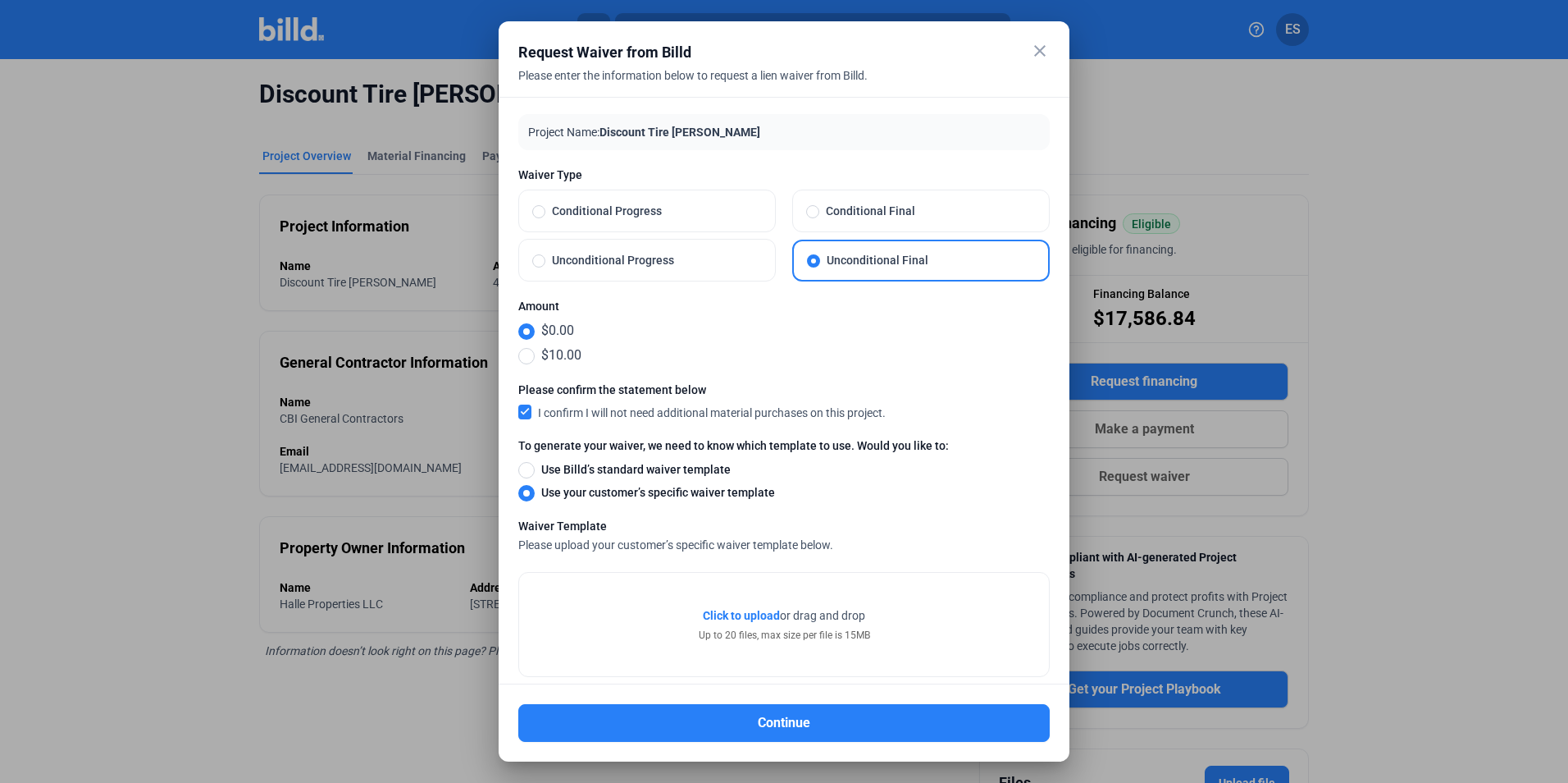
click at [741, 609] on span "Click to upload" at bounding box center [741, 616] width 77 height 13
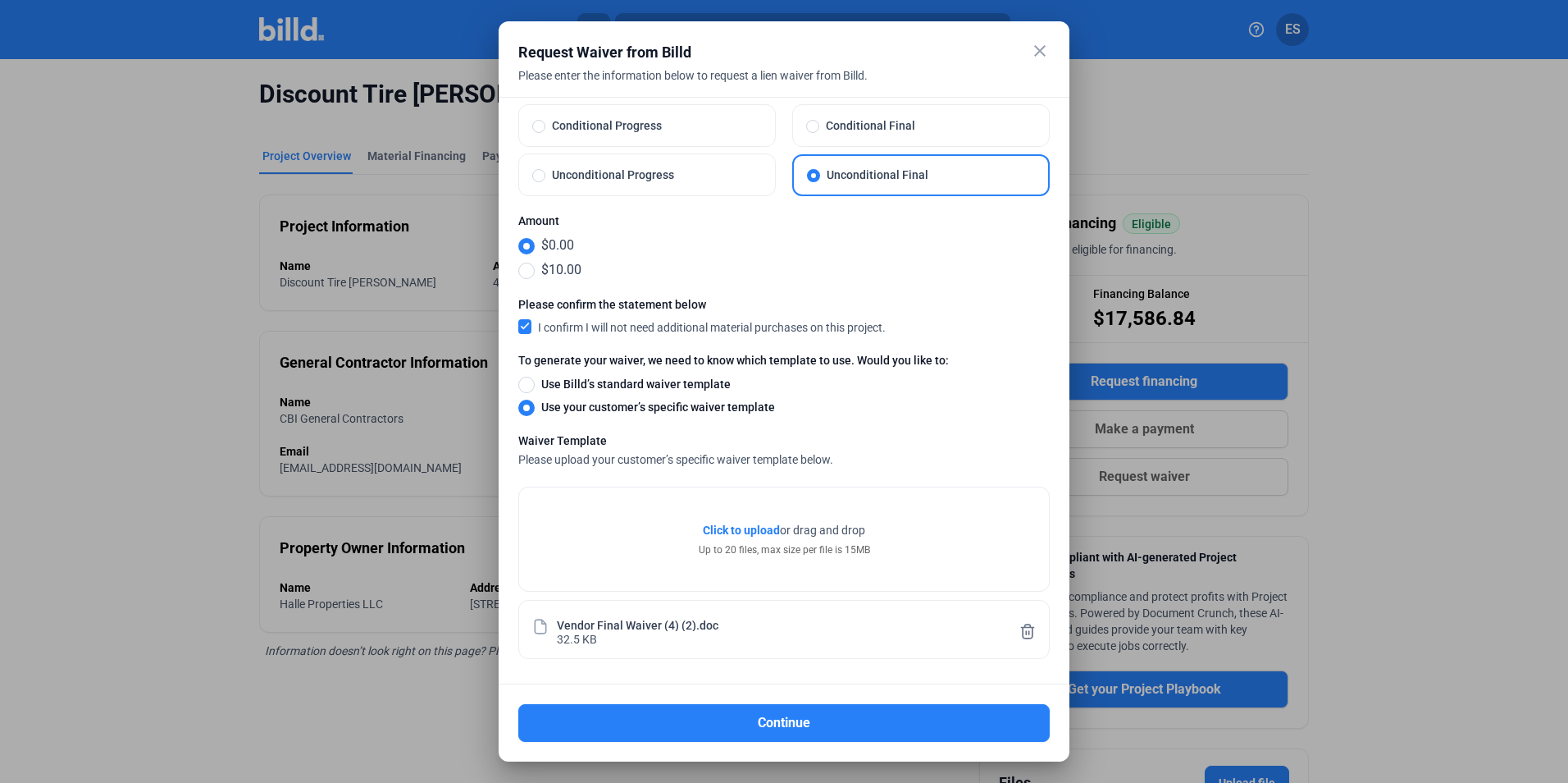
click at [838, 728] on button "Continue" at bounding box center [784, 723] width 532 height 38
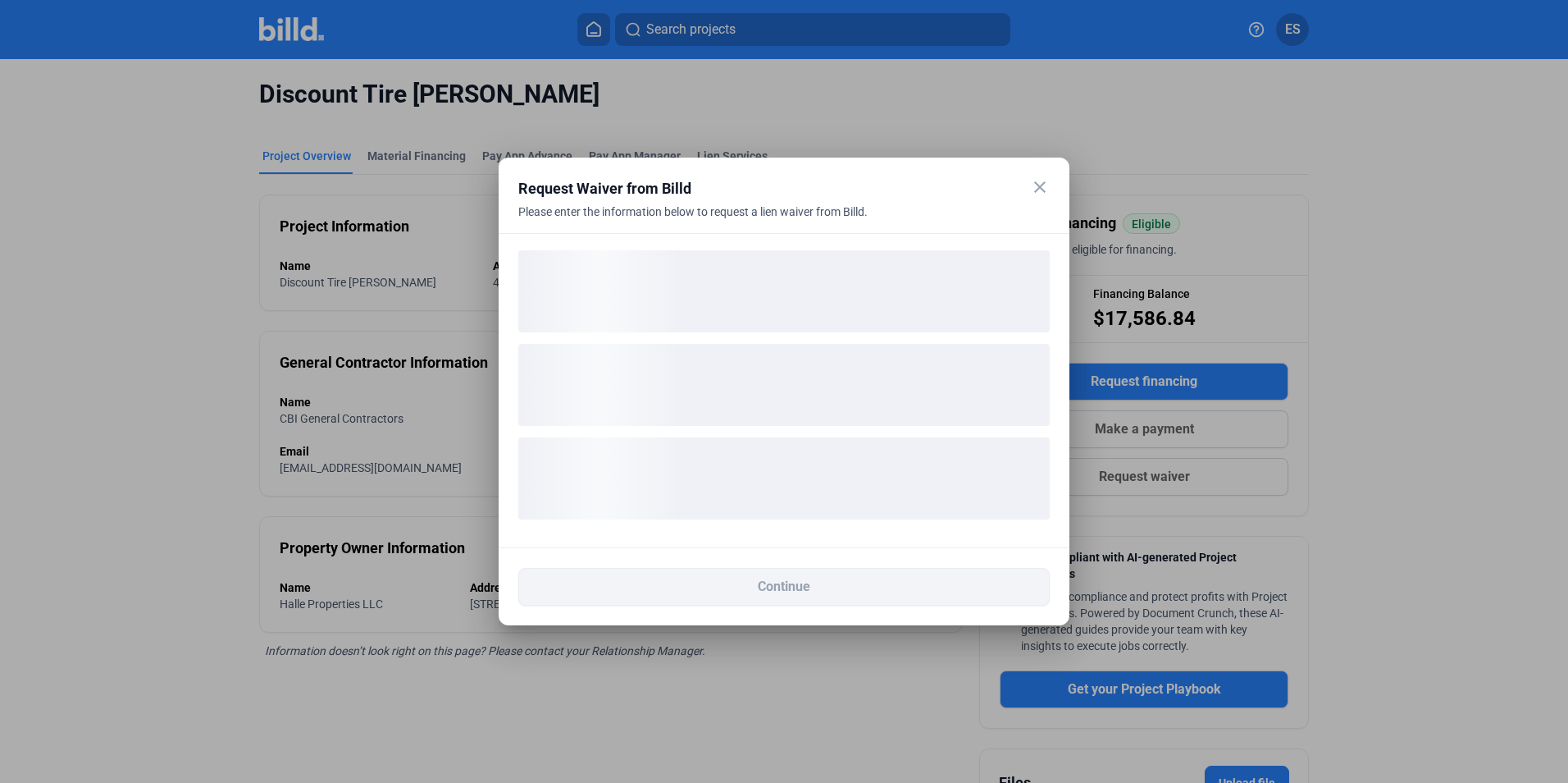
scroll to position [0, 0]
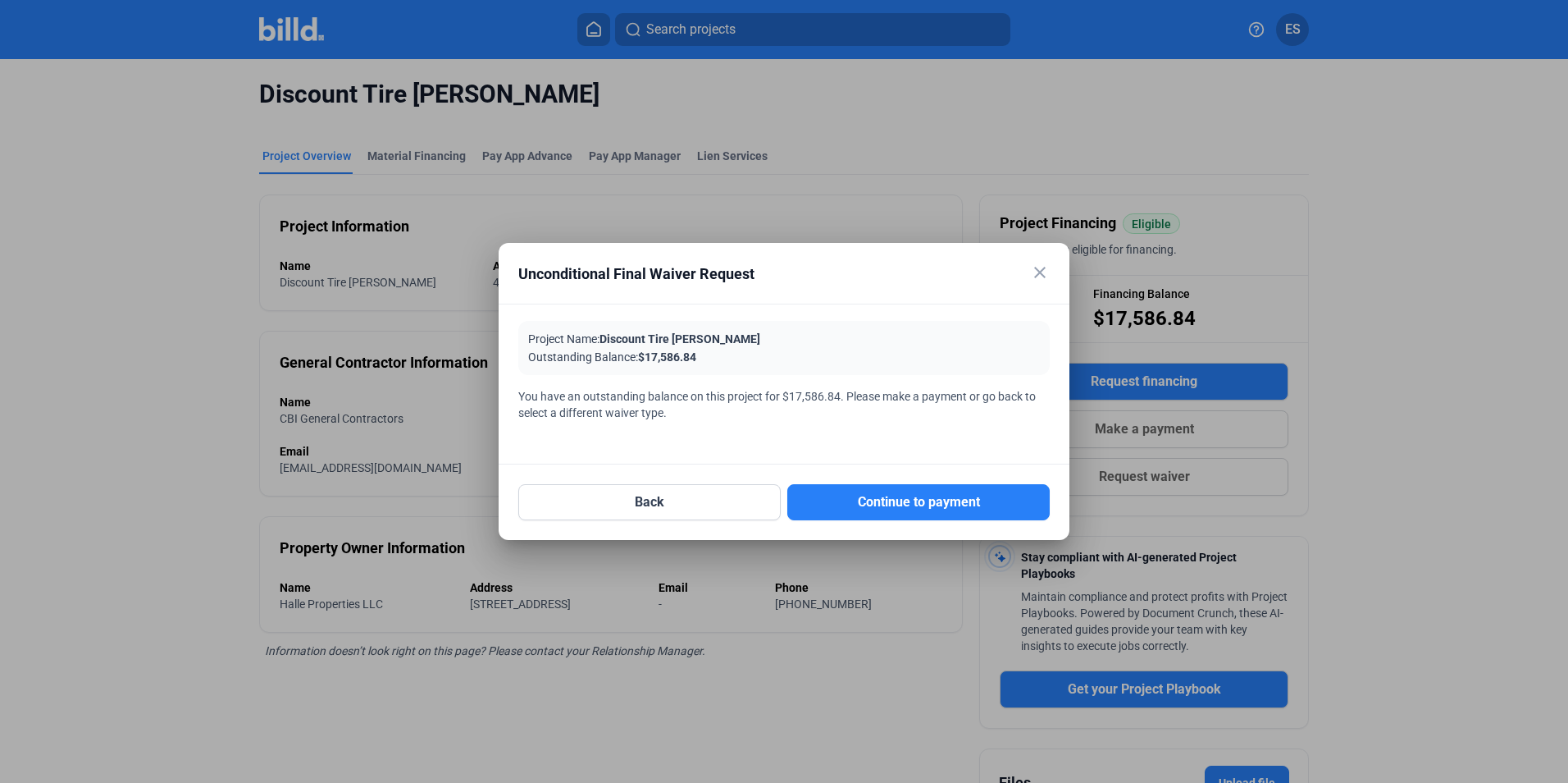
click at [1036, 277] on mat-icon "close" at bounding box center [1039, 272] width 20 height 20
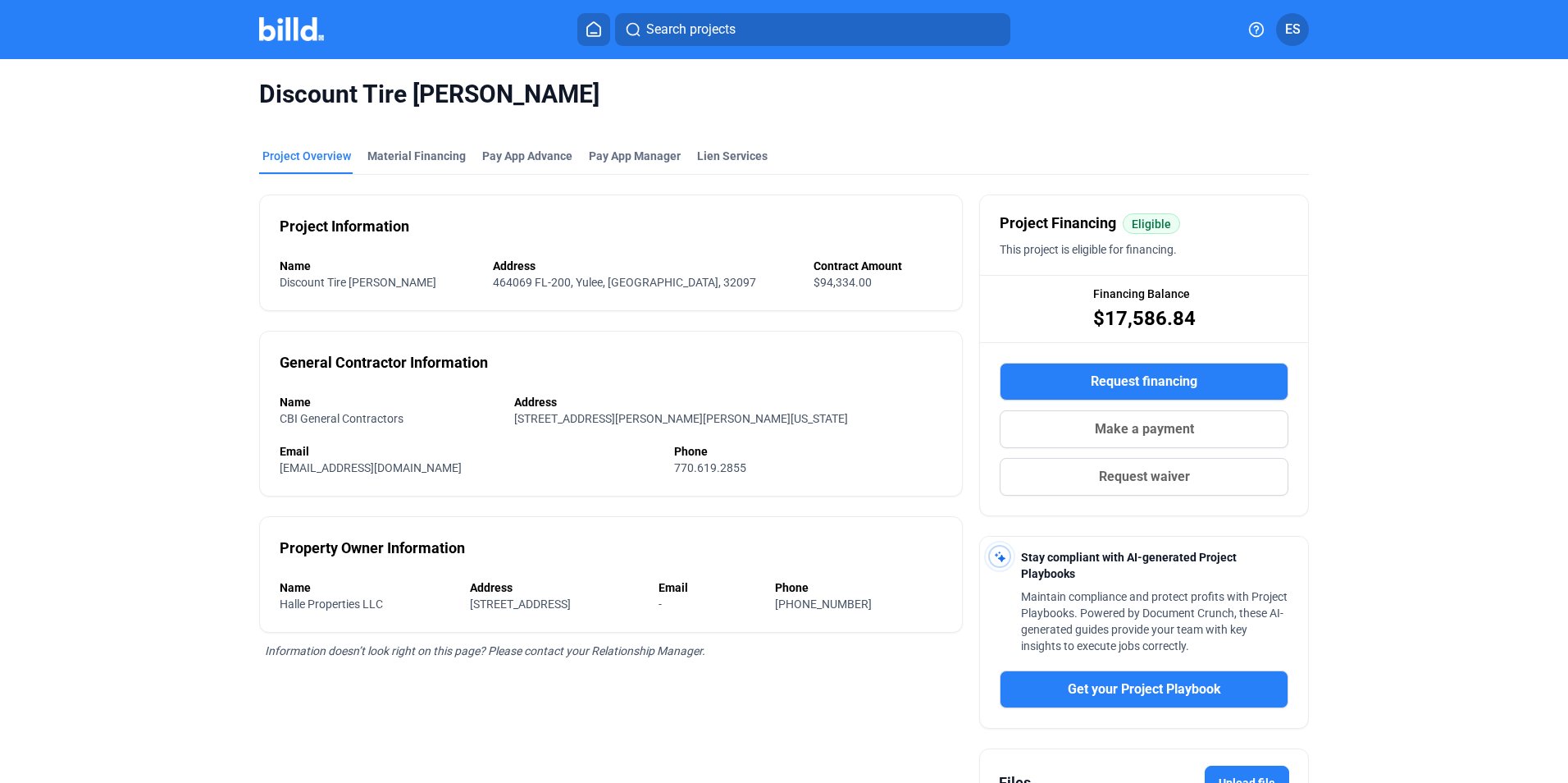
click at [861, 133] on mat-tab-group "Project Overview Material Financing Pay App Advance Pay App Manager Lien Servic…" at bounding box center [784, 521] width 1050 height 784
click at [402, 171] on div "Material Financing" at bounding box center [416, 161] width 105 height 27
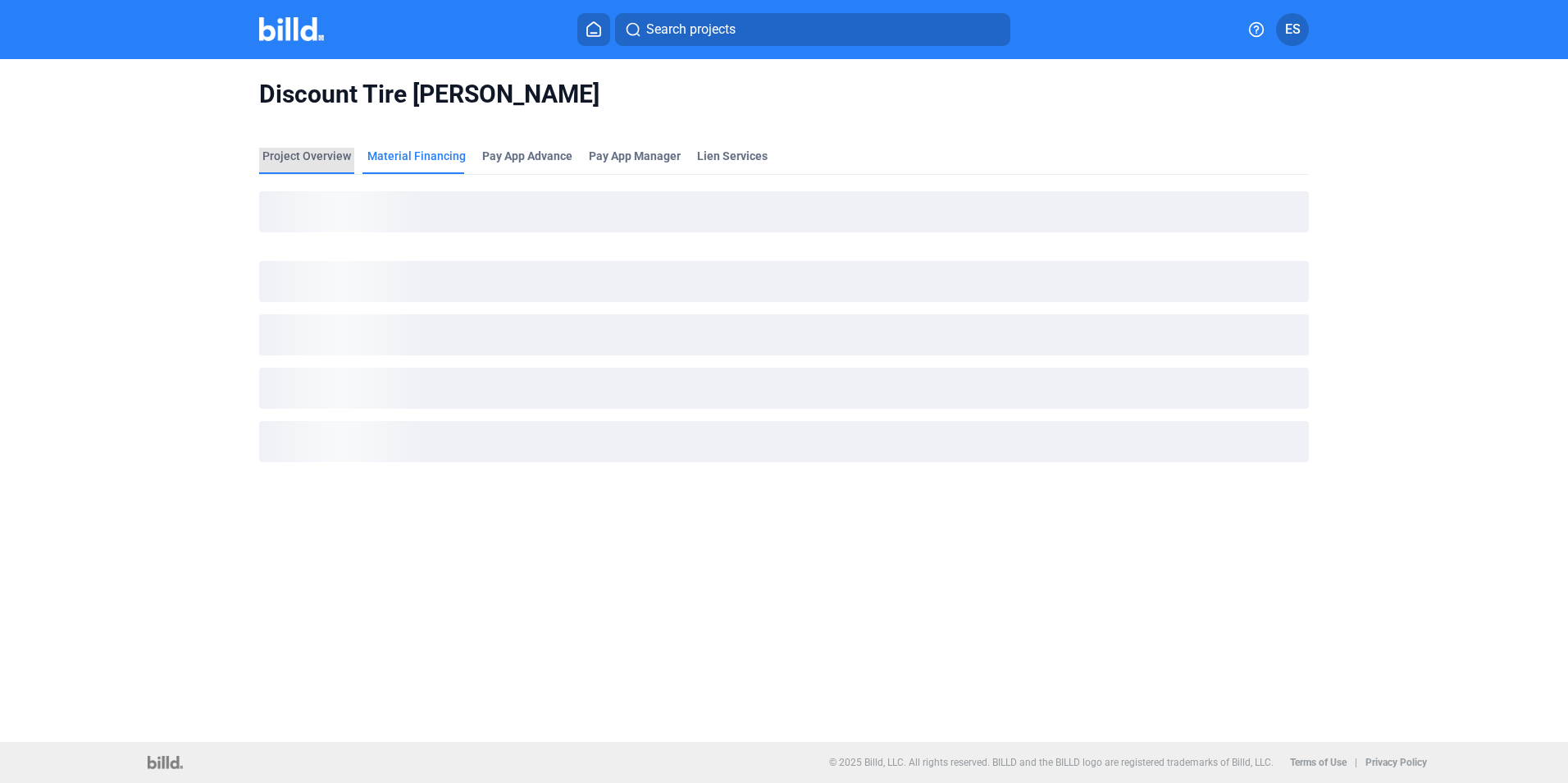
click at [301, 155] on div "Project Overview" at bounding box center [306, 155] width 88 height 16
